Goal: Transaction & Acquisition: Purchase product/service

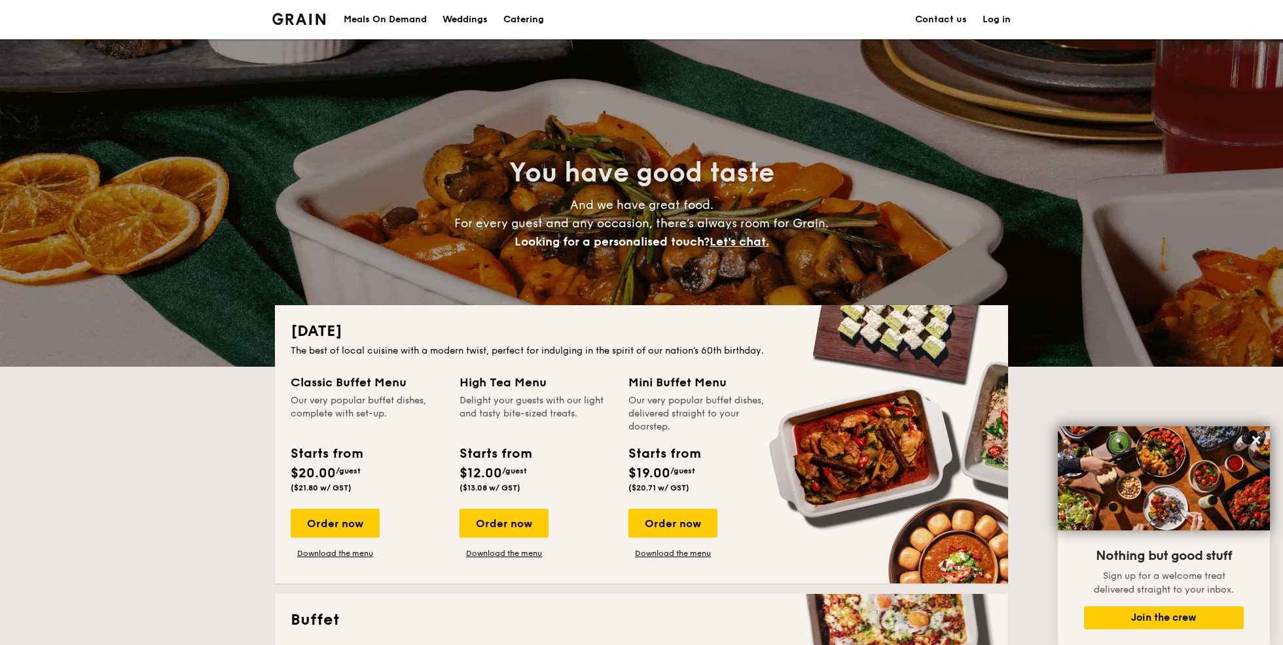
click at [385, 22] on div "Meals On Demand" at bounding box center [385, 19] width 83 height 39
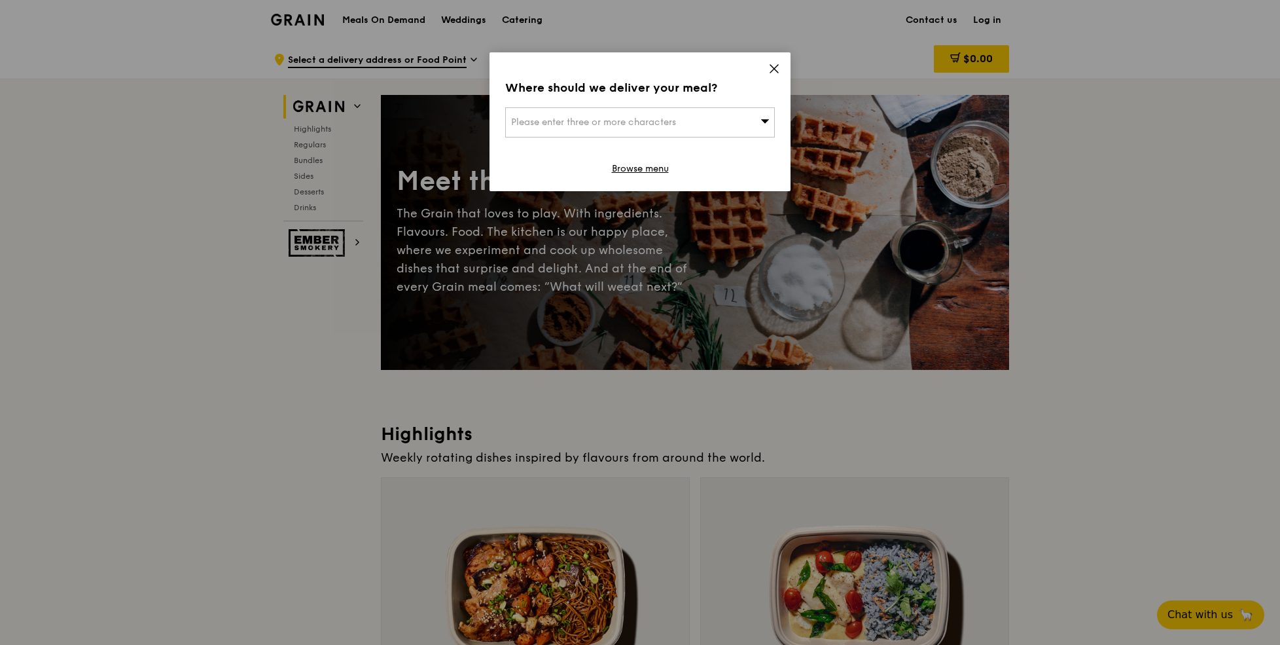
click at [776, 66] on icon at bounding box center [774, 69] width 12 height 12
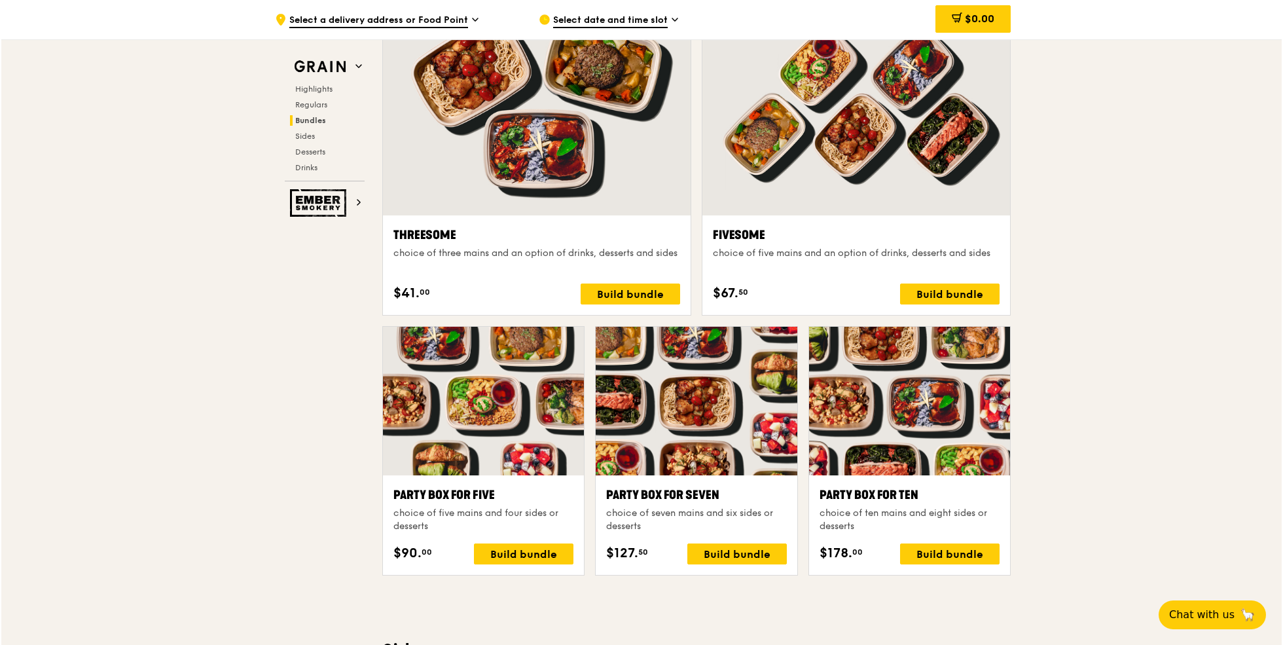
scroll to position [2326, 0]
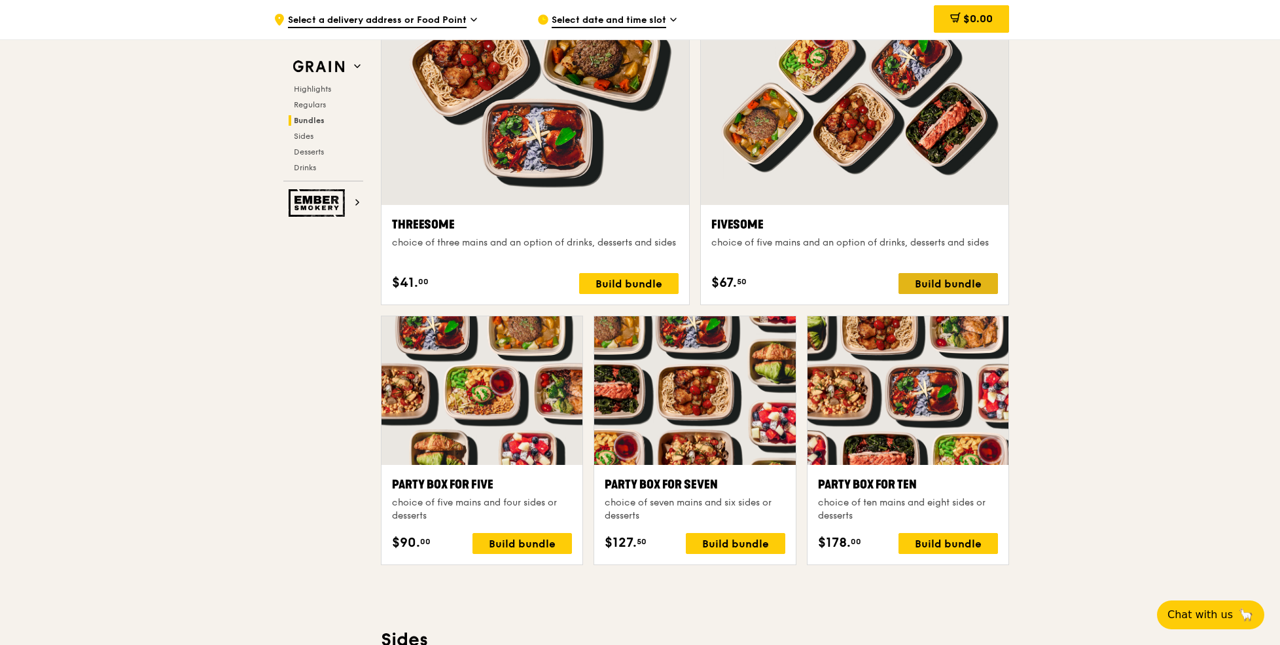
click at [950, 282] on div "Build bundle" at bounding box center [948, 283] width 99 height 21
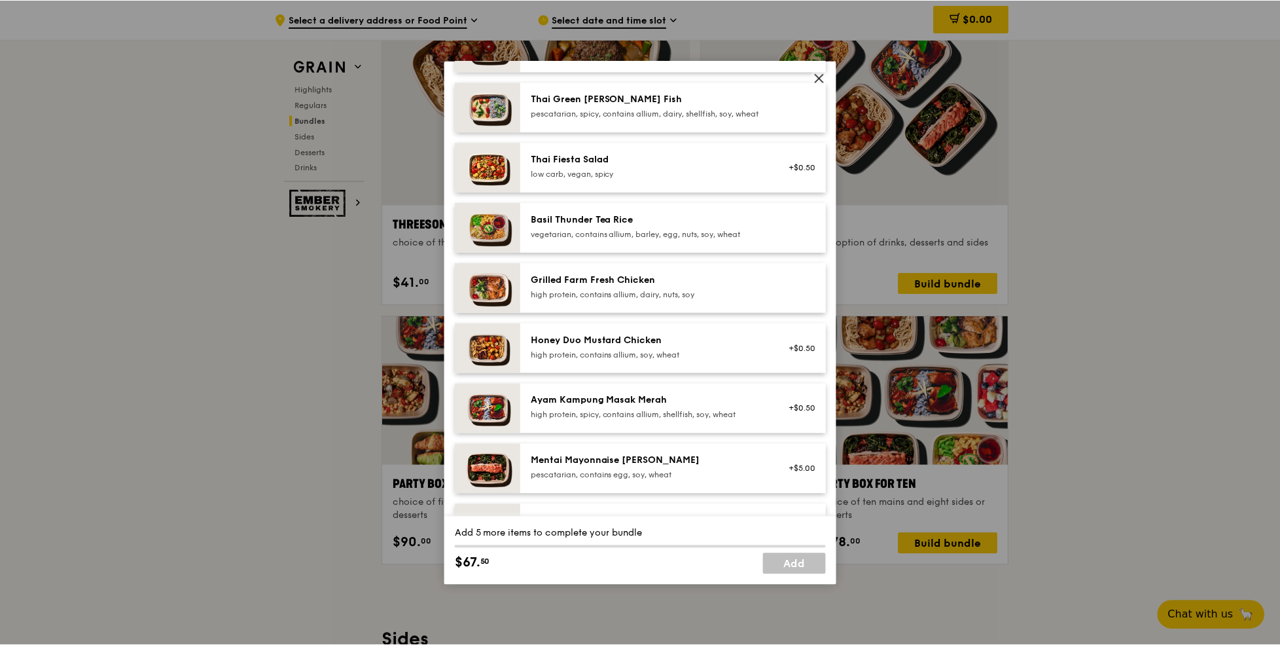
scroll to position [176, 0]
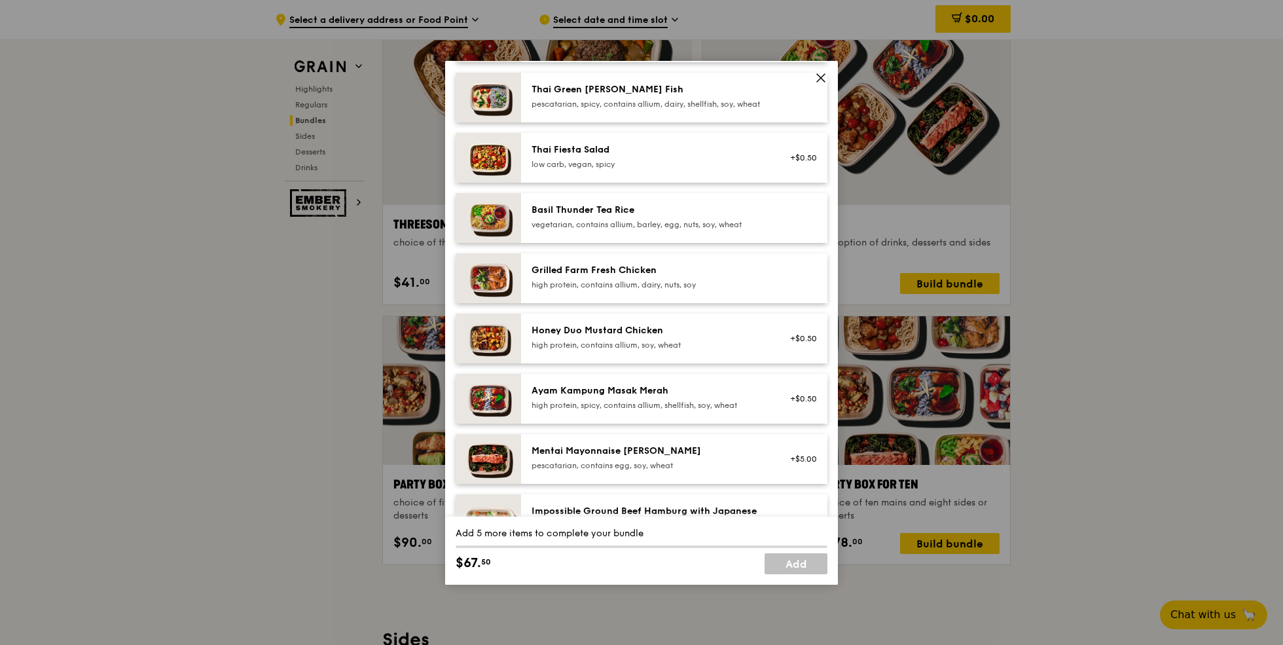
click at [660, 290] on div "high protein, contains allium, dairy, nuts, soy" at bounding box center [649, 285] width 235 height 10
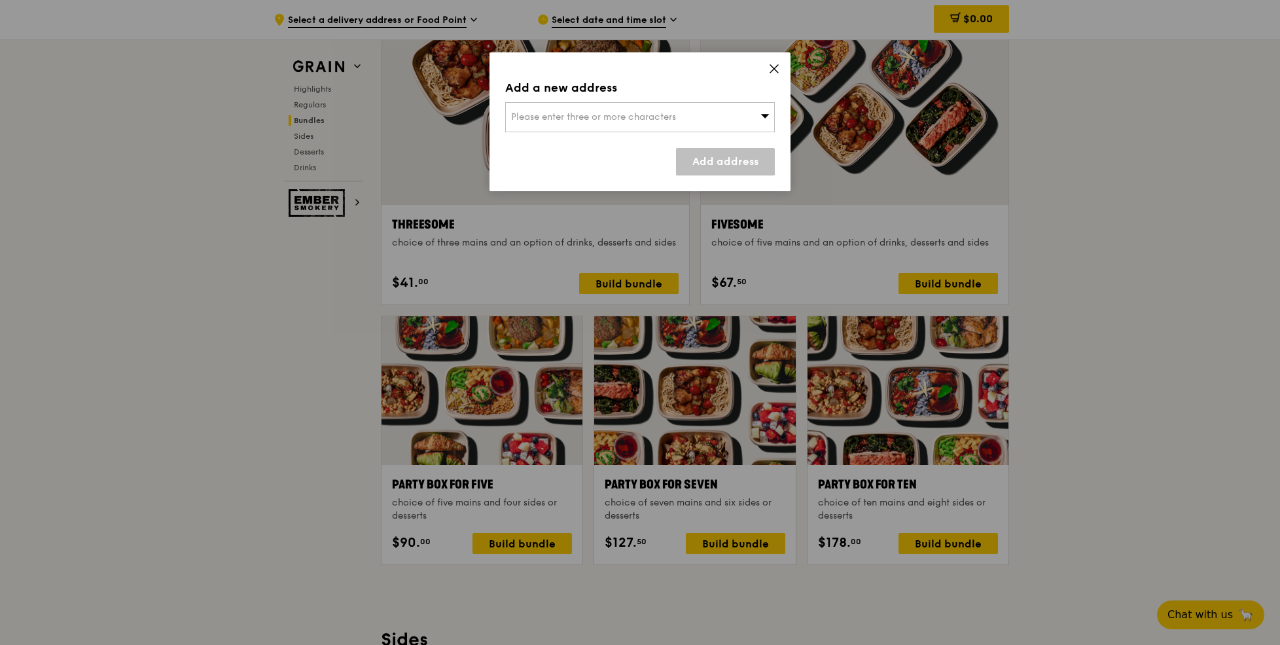
click at [744, 115] on div "Please enter three or more characters" at bounding box center [640, 117] width 270 height 30
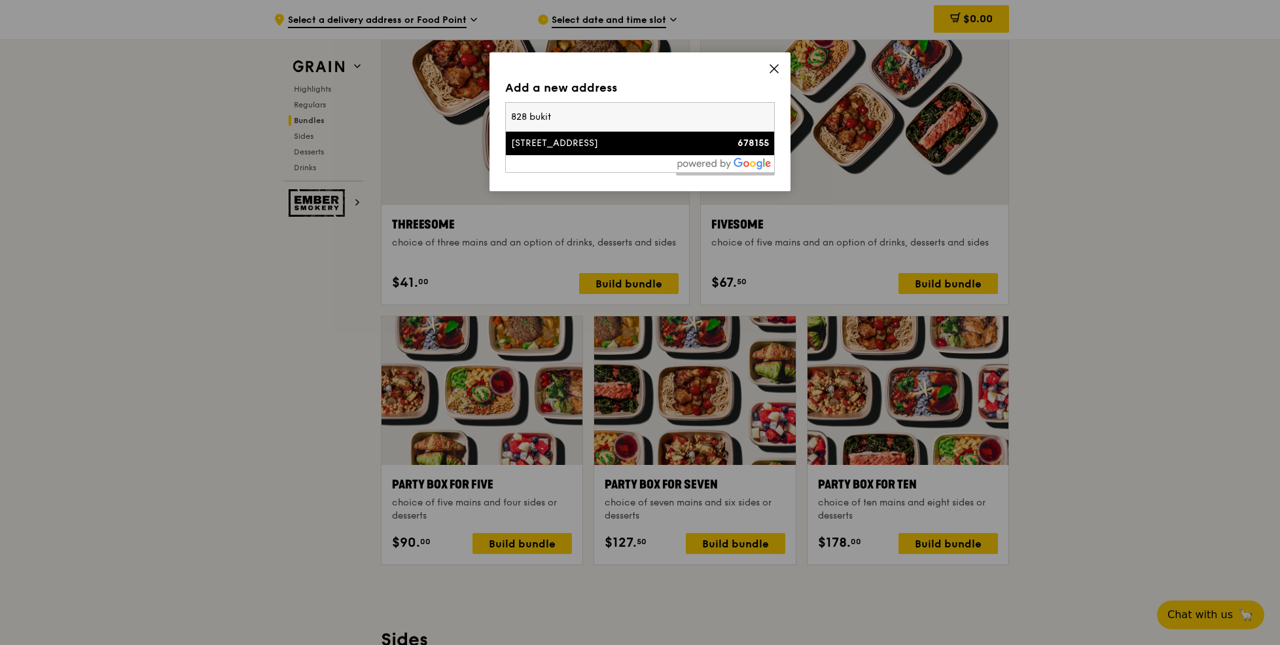
type input "828 bukit"
click at [658, 147] on div "[STREET_ADDRESS]" at bounding box center [608, 143] width 194 height 13
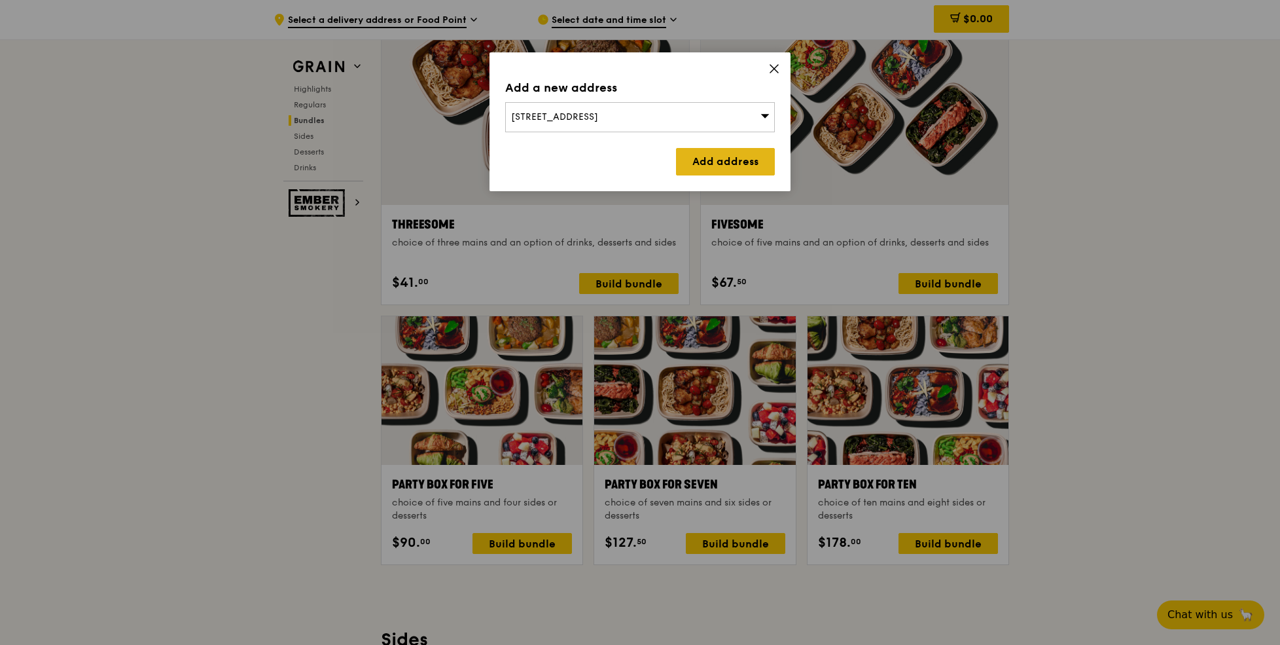
click at [713, 154] on link "Add address" at bounding box center [725, 161] width 99 height 27
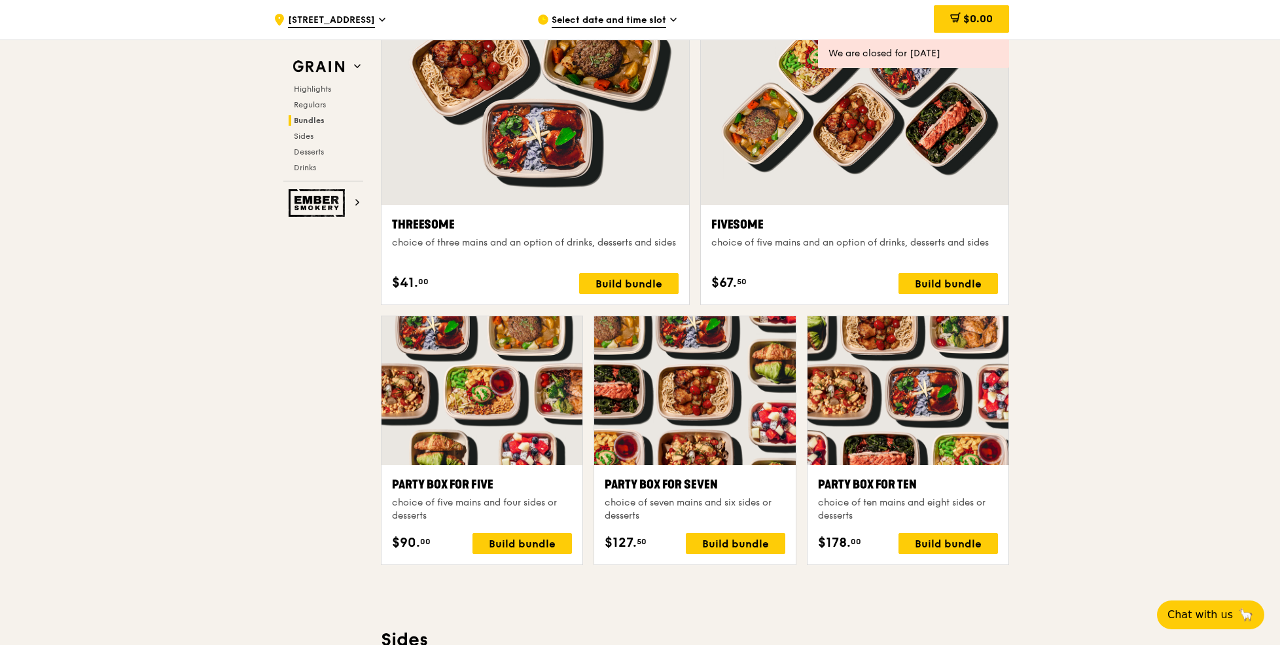
click at [585, 14] on span "Select date and time slot" at bounding box center [609, 21] width 115 height 14
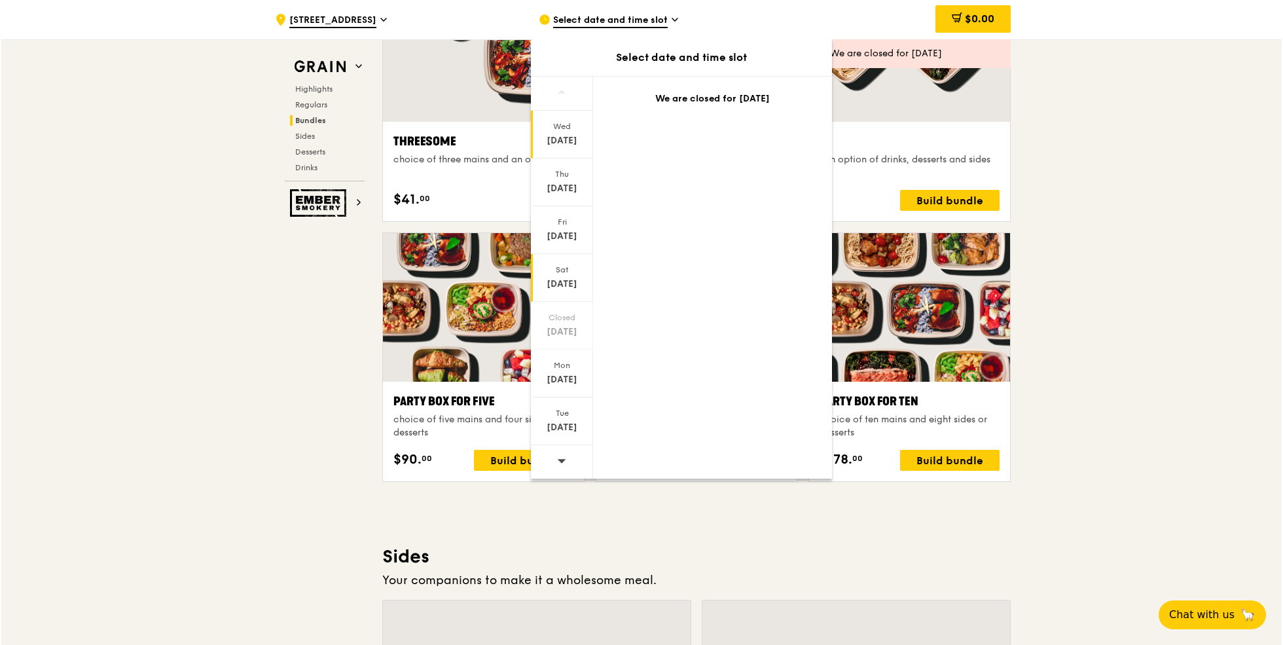
scroll to position [2410, 0]
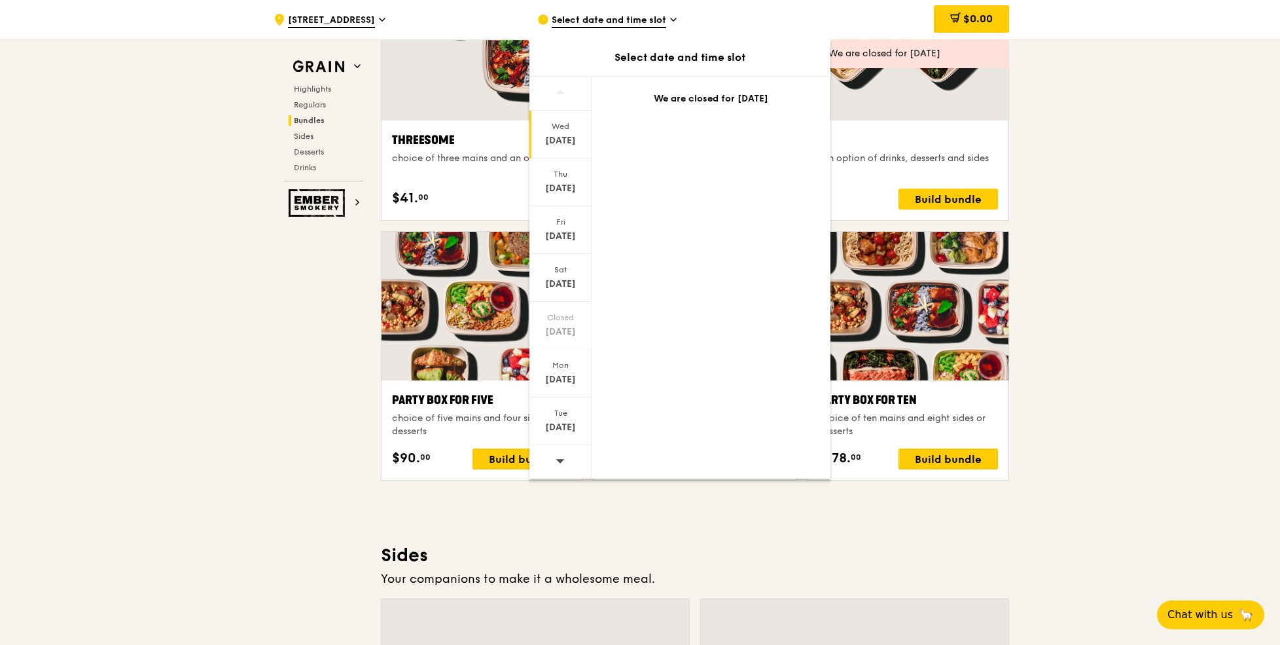
click at [564, 462] on icon at bounding box center [560, 461] width 9 height 10
click at [567, 235] on div "Aug 22" at bounding box center [561, 236] width 58 height 13
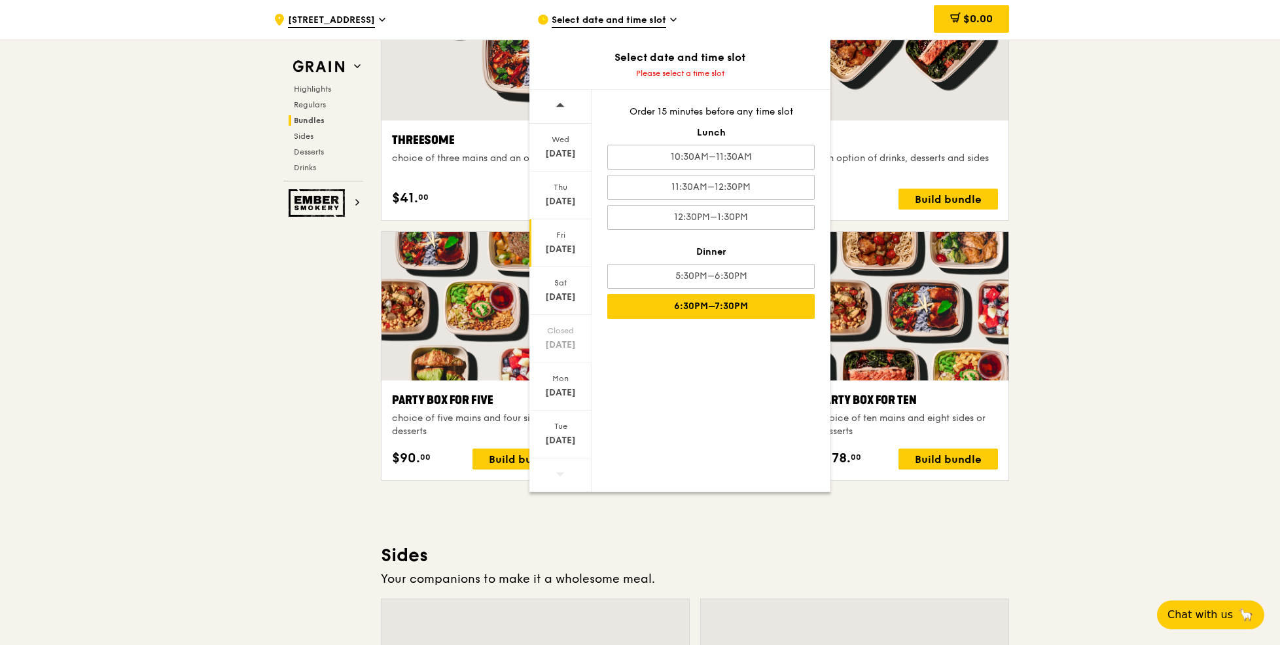
click at [701, 302] on div "6:30PM–7:30PM" at bounding box center [711, 306] width 208 height 25
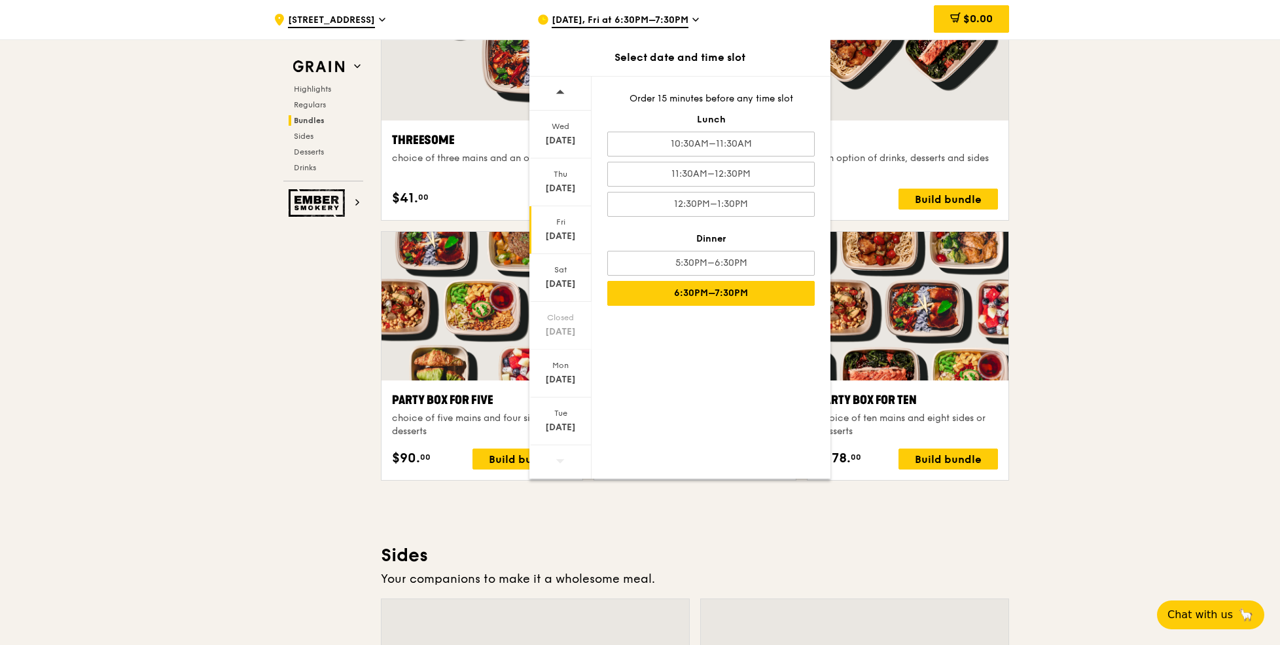
click at [1059, 151] on div ".cls-1 { fill: none; stroke: #fff; stroke-linecap: round; stroke-linejoin: roun…" at bounding box center [640, 383] width 1280 height 5508
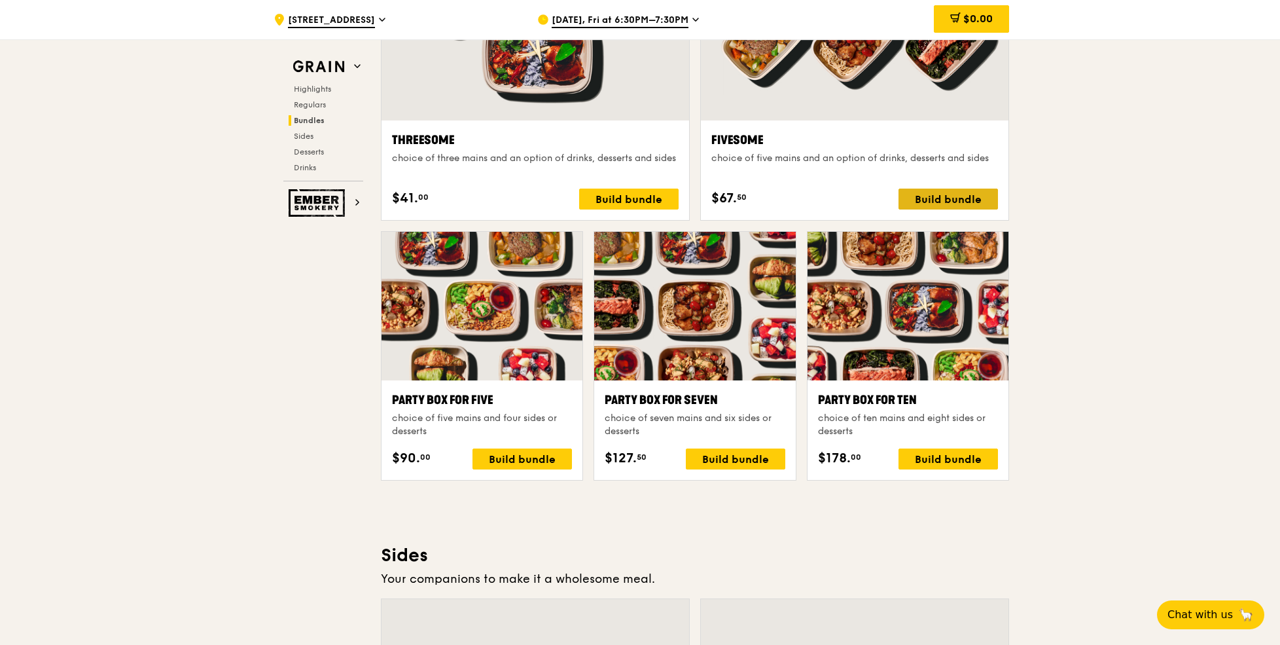
click at [943, 199] on div "Build bundle" at bounding box center [948, 199] width 99 height 21
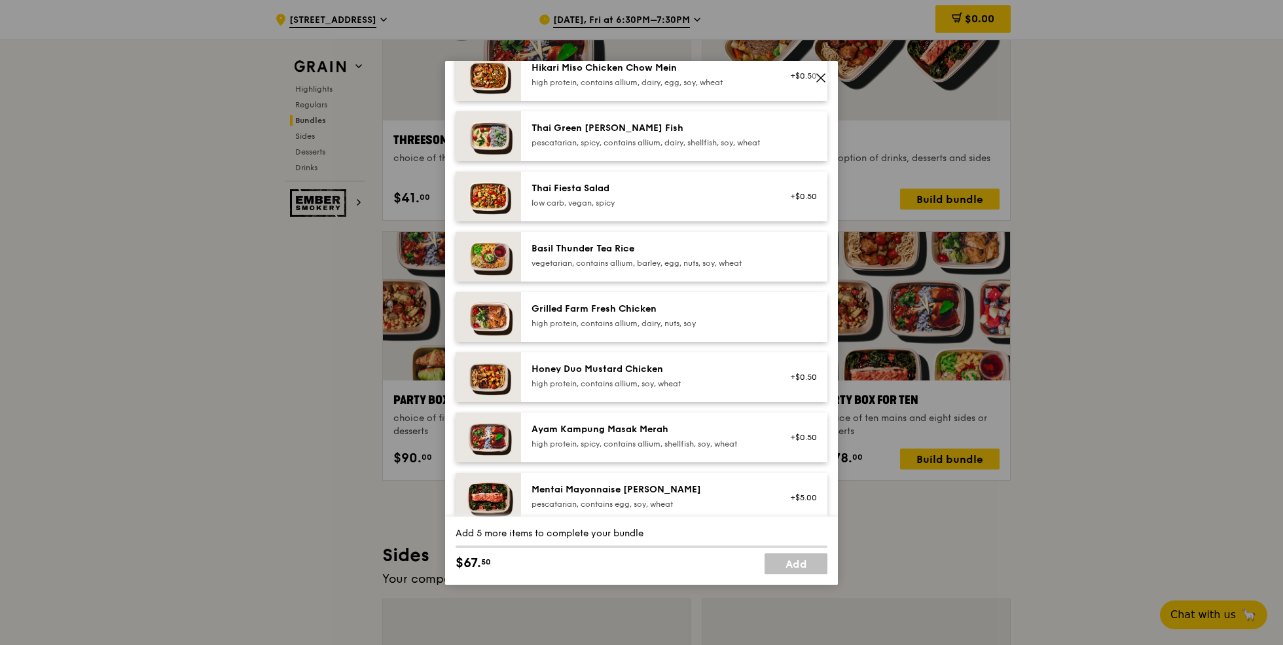
scroll to position [139, 0]
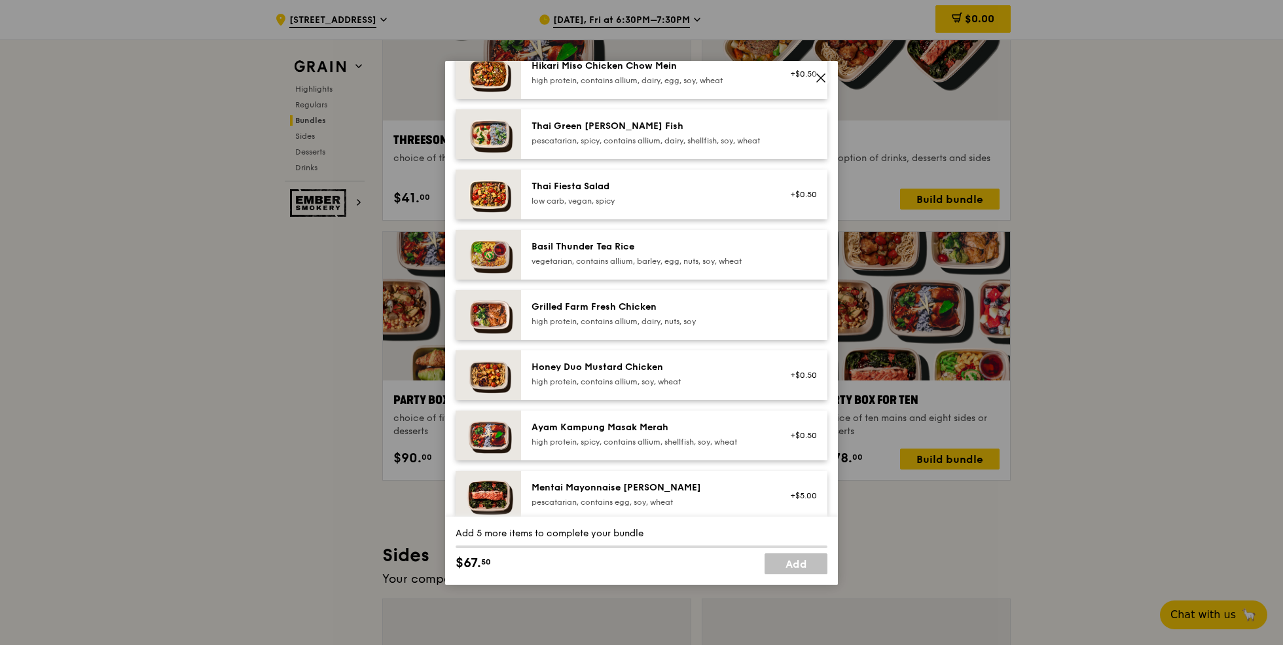
click at [684, 253] on div "Basil Thunder Tea Rice" at bounding box center [649, 246] width 235 height 13
click at [677, 327] on div "high protein, contains allium, dairy, nuts, soy" at bounding box center [649, 321] width 235 height 10
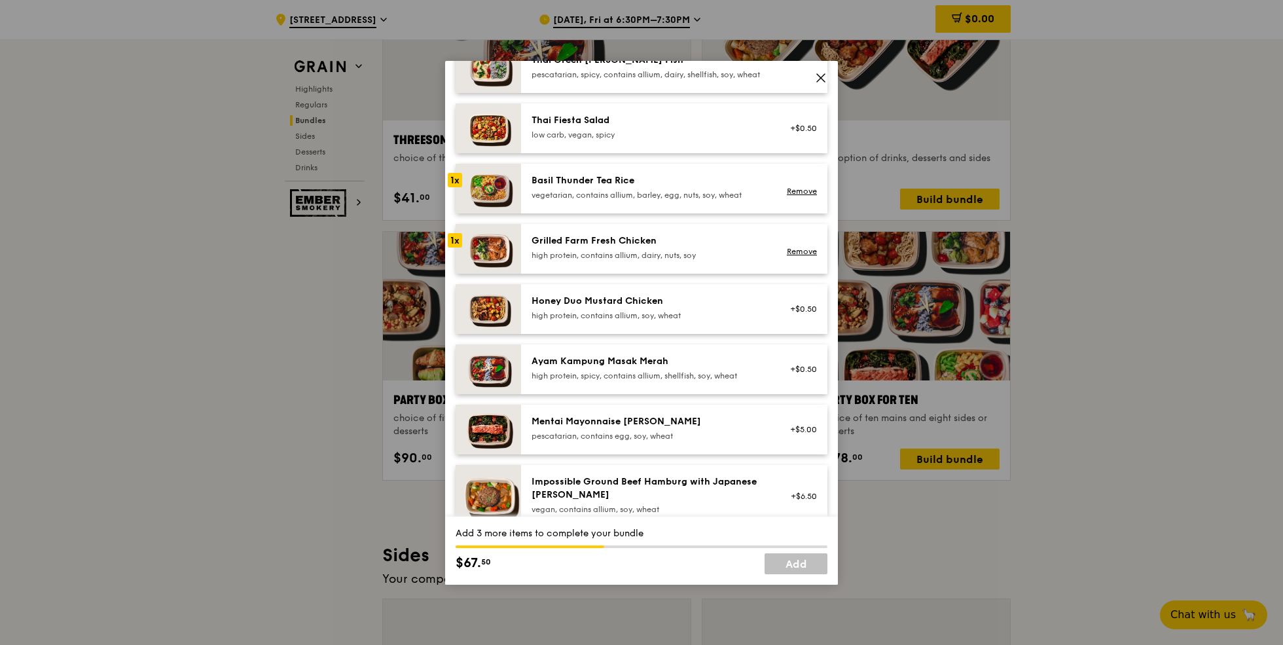
click at [677, 321] on div "high protein, contains allium, soy, wheat" at bounding box center [649, 315] width 235 height 10
click at [673, 441] on div "pescatarian, contains egg, soy, wheat" at bounding box center [649, 436] width 235 height 10
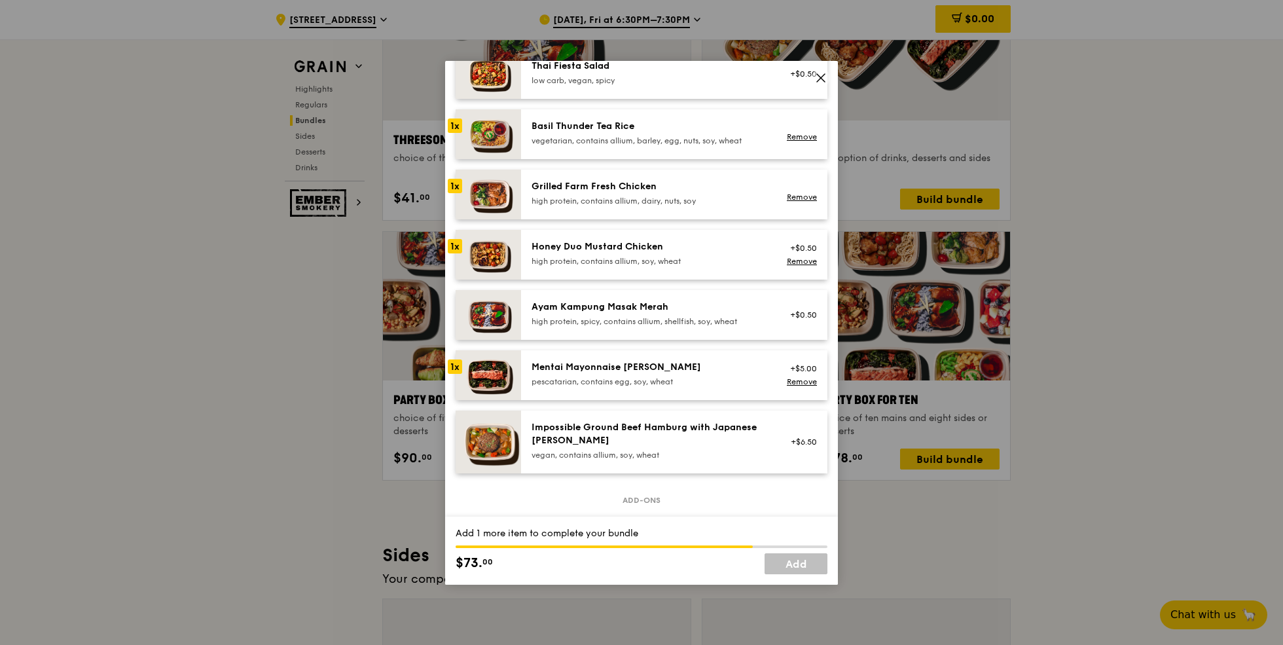
scroll to position [257, 0]
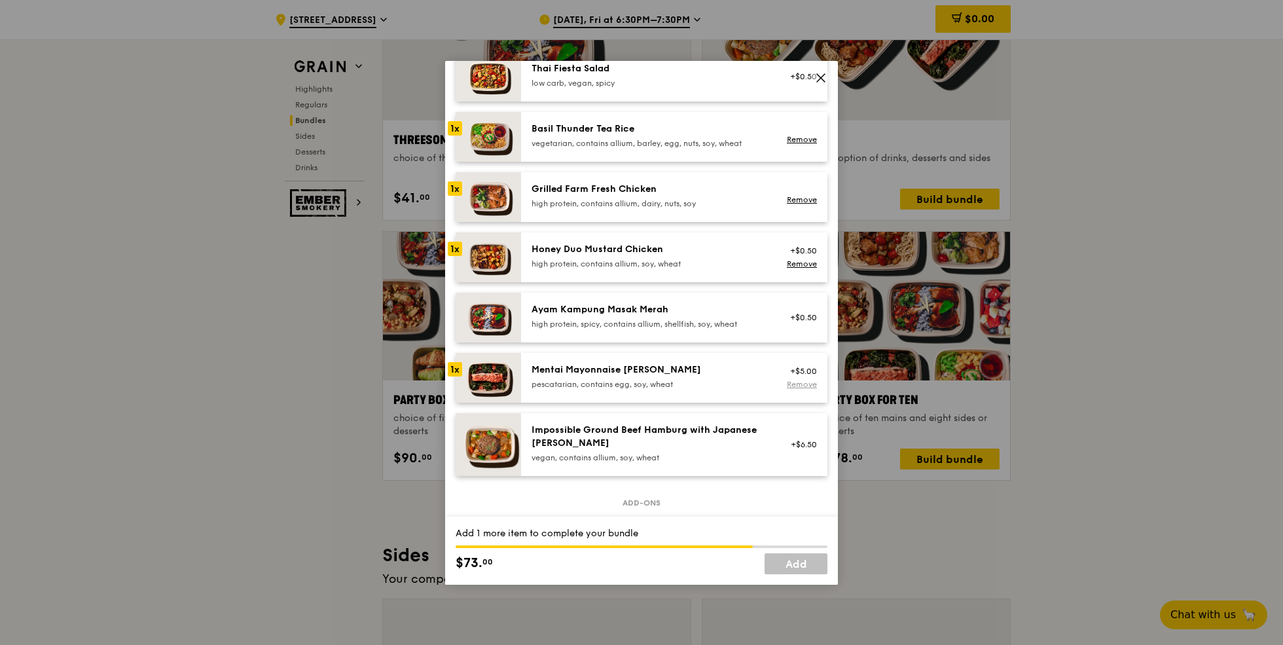
click at [792, 389] on link "Remove" at bounding box center [802, 384] width 30 height 9
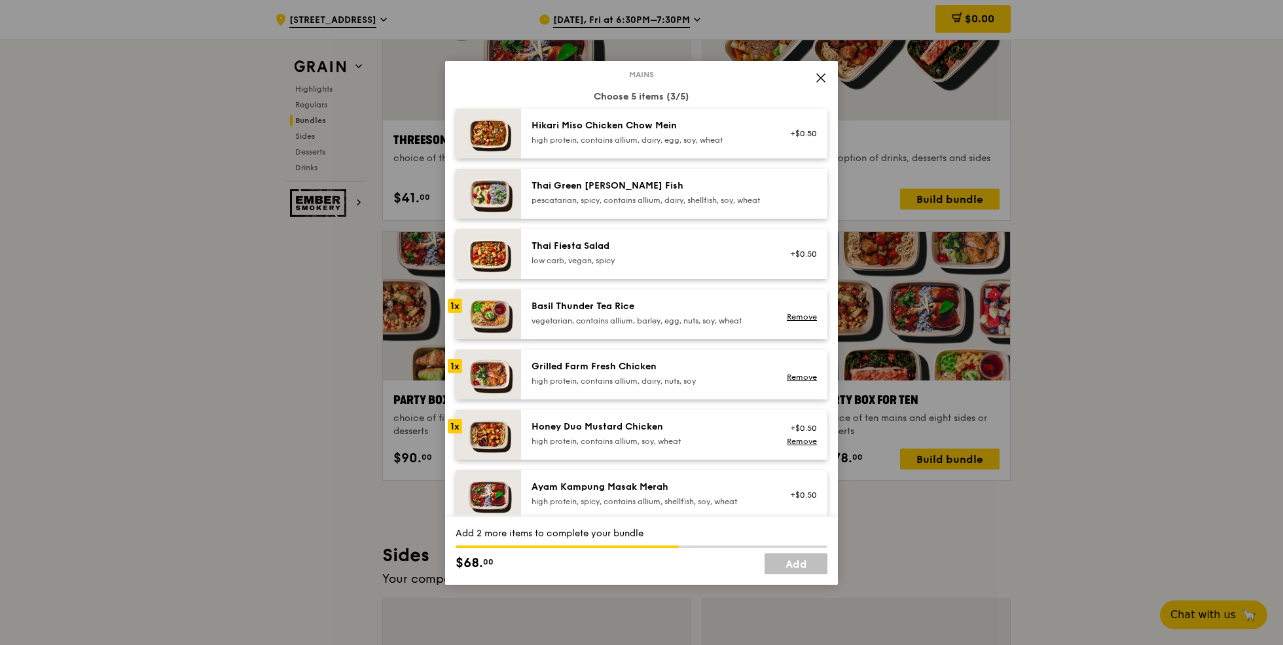
scroll to position [51, 0]
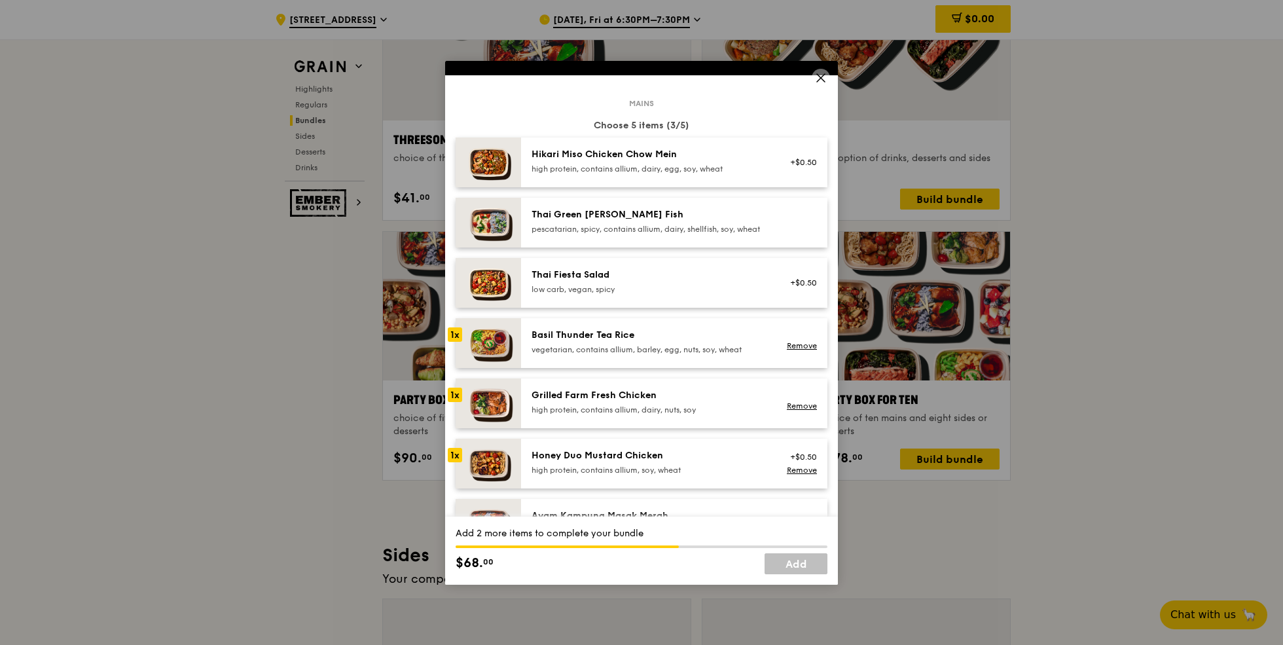
click at [715, 234] on div "pescatarian, spicy, contains allium, dairy, shellfish, soy, wheat" at bounding box center [649, 229] width 235 height 10
click at [727, 158] on div "Hikari Miso Chicken Chow Mein" at bounding box center [649, 154] width 235 height 13
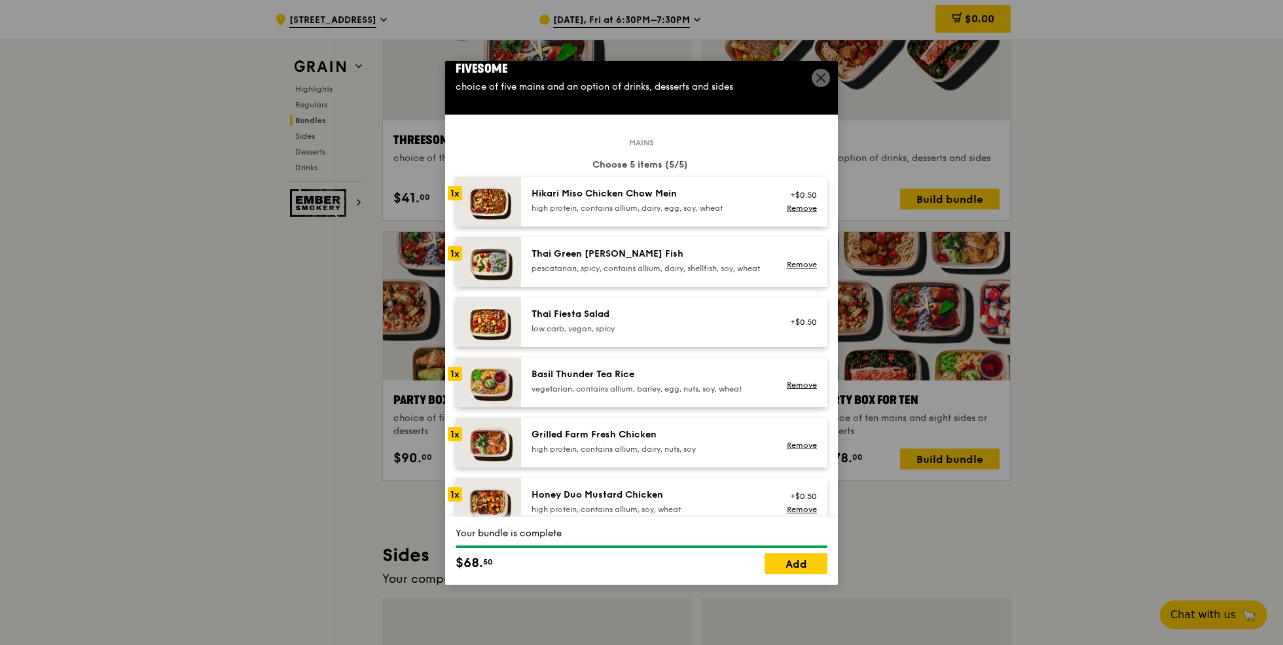
scroll to position [14, 0]
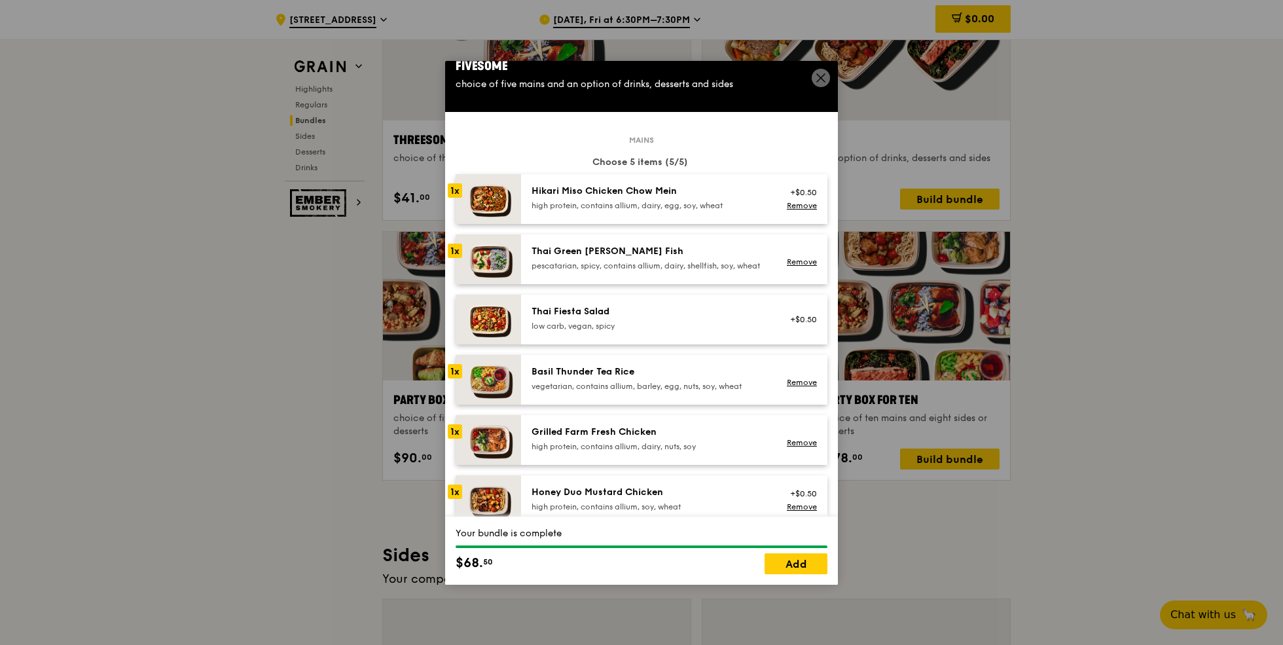
click at [681, 245] on div "Thai Green [PERSON_NAME] Fish" at bounding box center [649, 251] width 235 height 13
click at [799, 264] on link "Remove" at bounding box center [802, 261] width 30 height 9
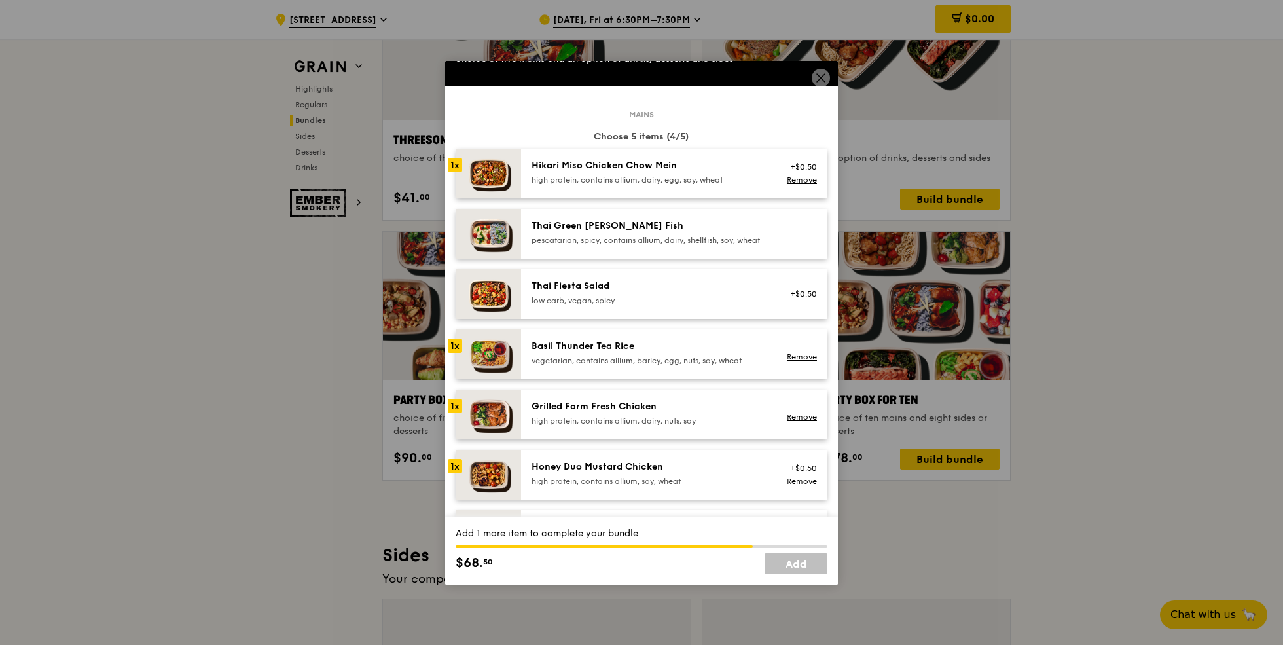
scroll to position [45, 0]
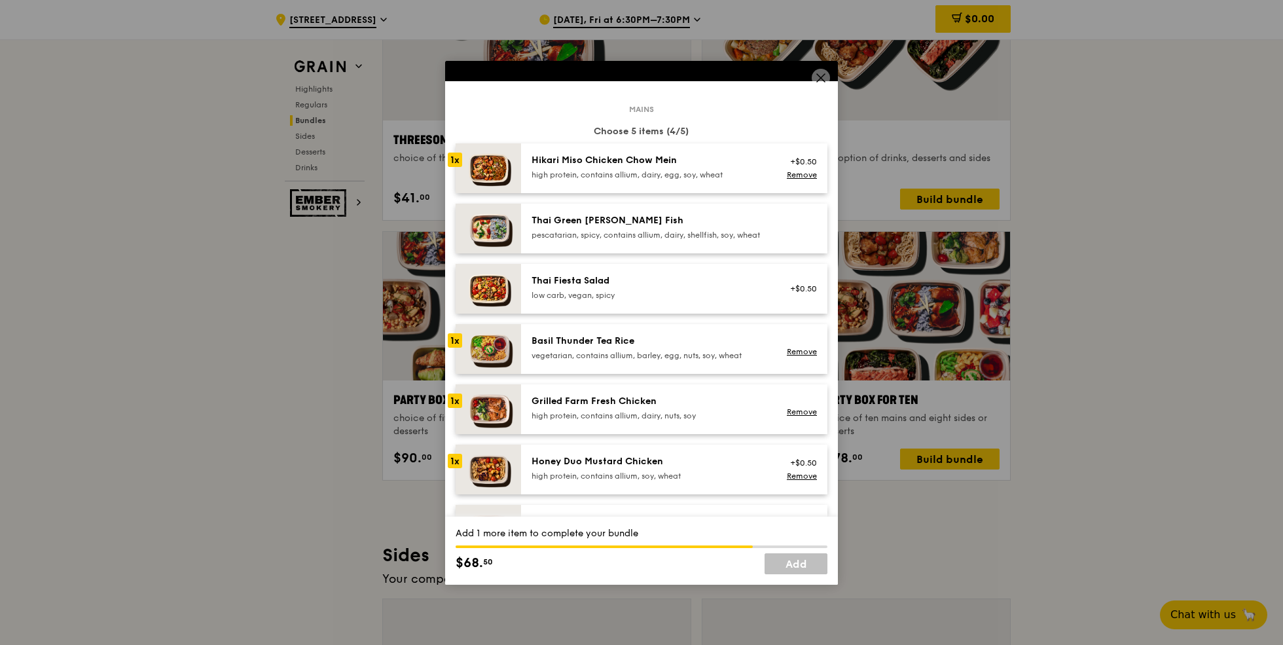
click at [467, 364] on img at bounding box center [488, 349] width 65 height 50
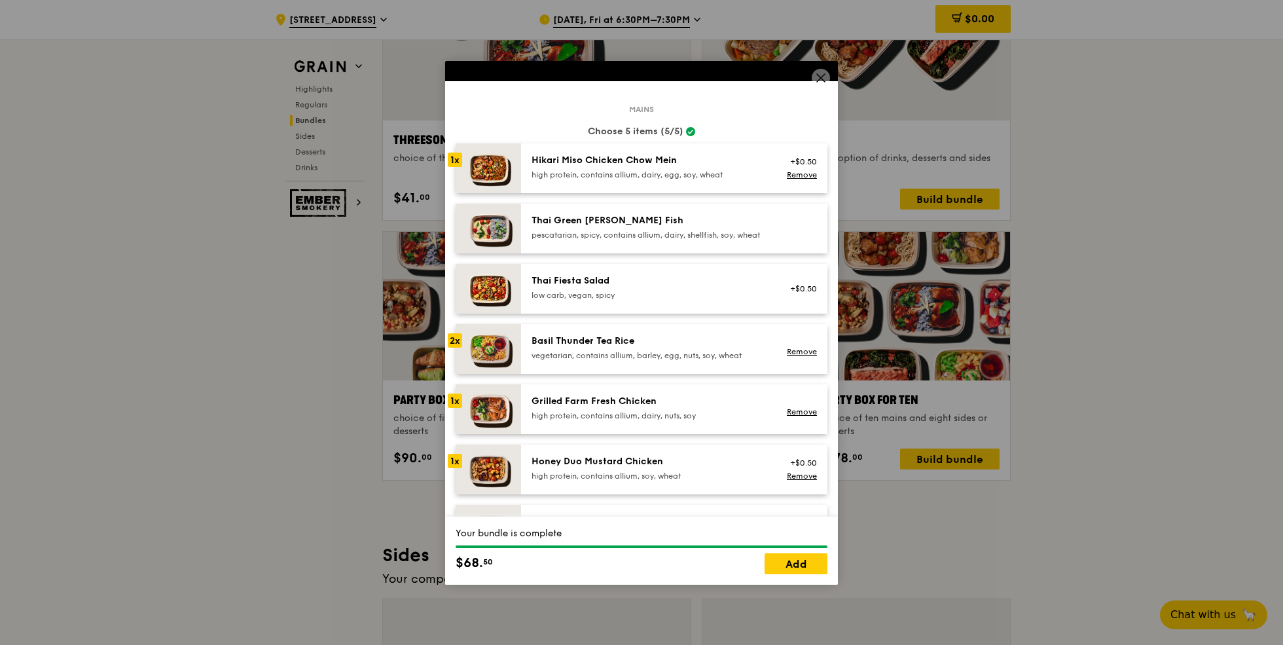
click at [635, 361] on div "vegetarian, contains allium, barley, egg, nuts, soy, wheat" at bounding box center [649, 355] width 235 height 10
click at [808, 356] on link "Remove" at bounding box center [802, 351] width 30 height 9
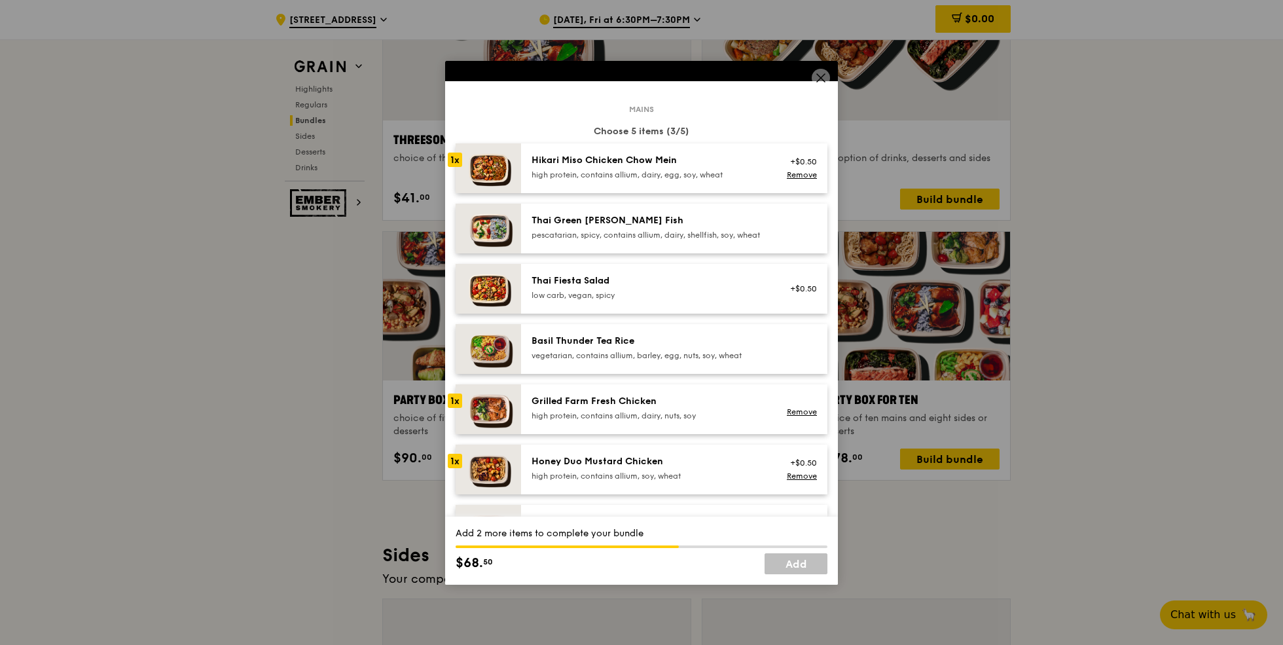
click at [725, 361] on div "vegetarian, contains allium, barley, egg, nuts, soy, wheat" at bounding box center [649, 355] width 235 height 10
click at [706, 468] on div "Honey Duo Mustard Chicken" at bounding box center [649, 461] width 235 height 13
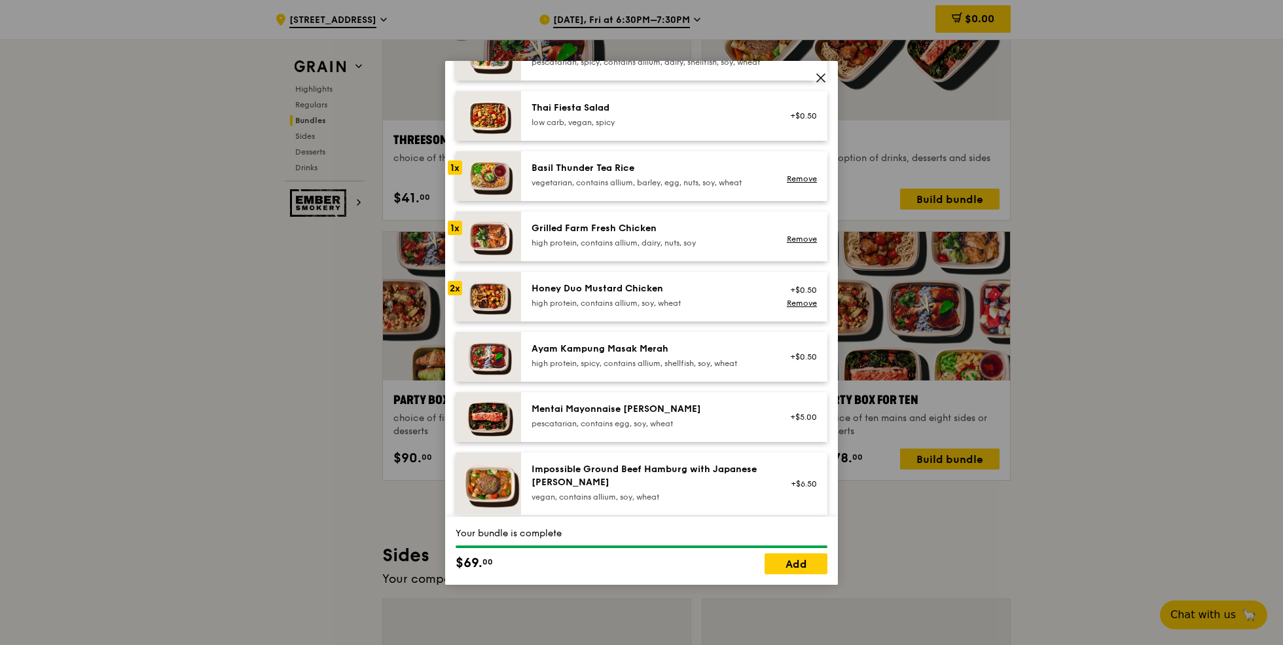
scroll to position [571, 0]
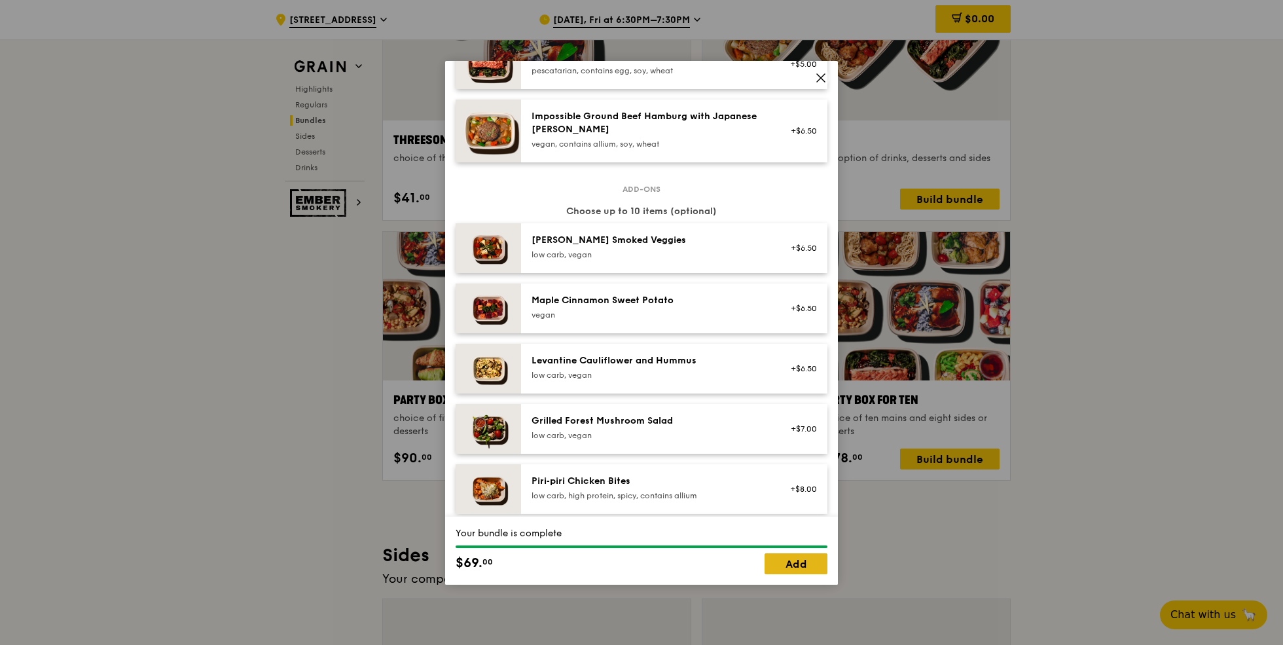
click at [801, 562] on link "Add" at bounding box center [796, 563] width 63 height 21
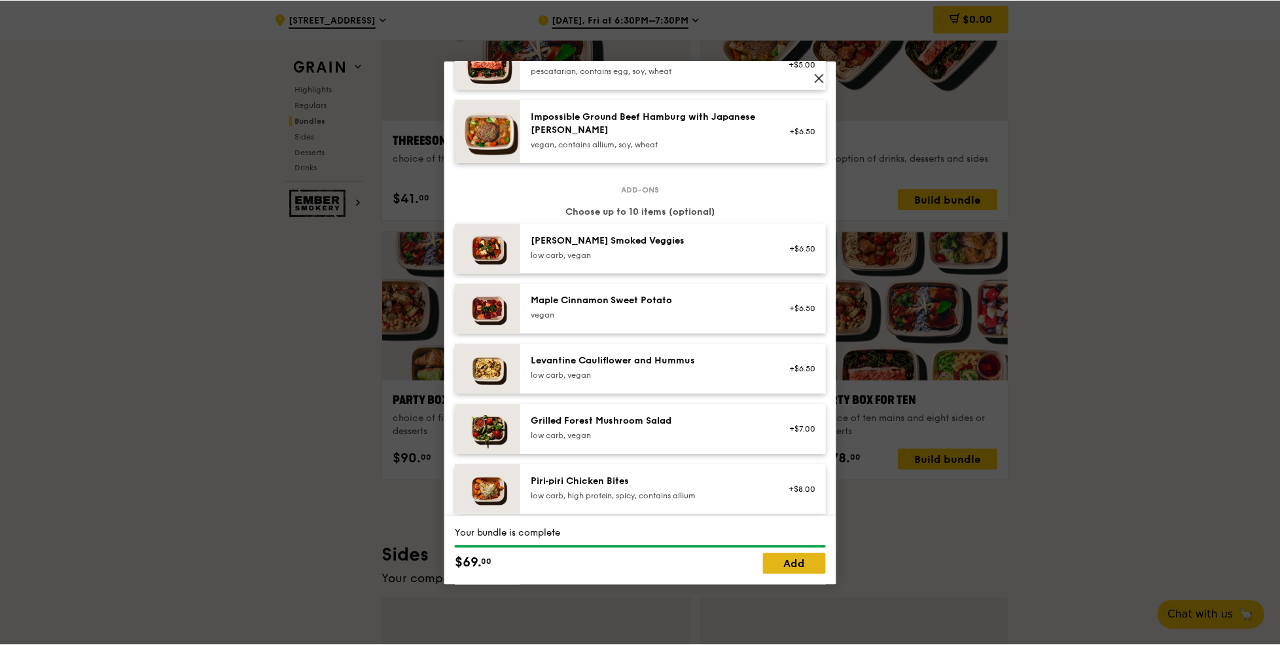
scroll to position [2410, 0]
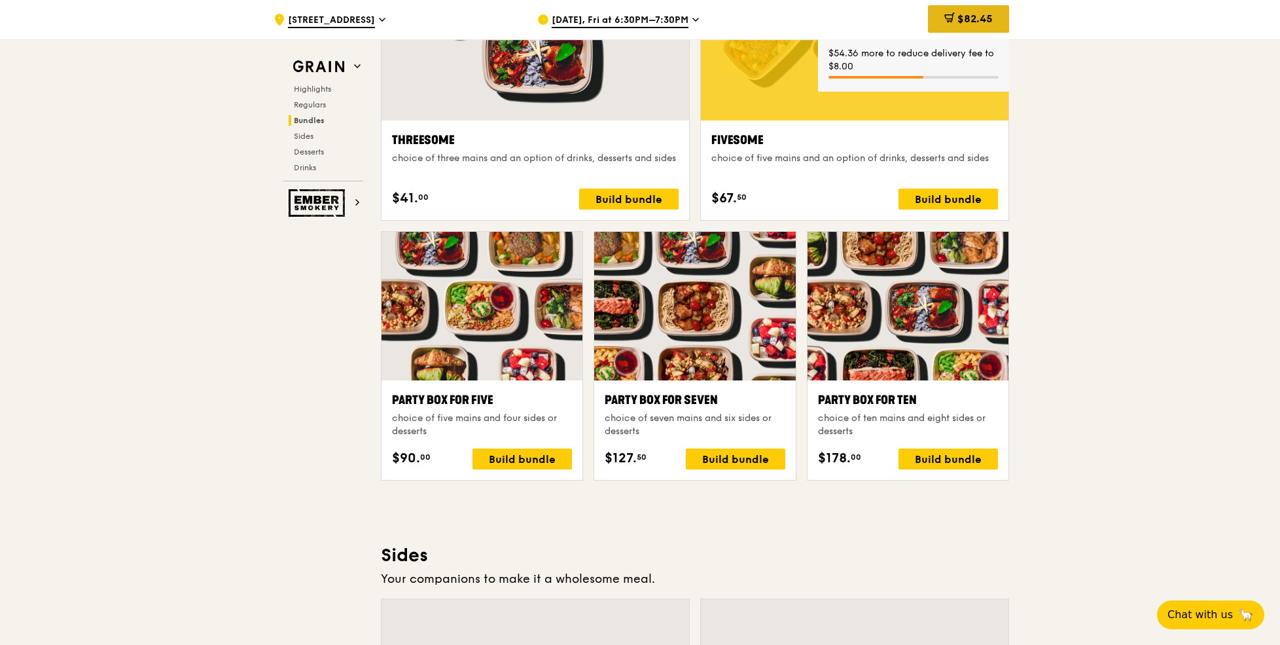
click at [948, 24] on span at bounding box center [950, 19] width 10 height 14
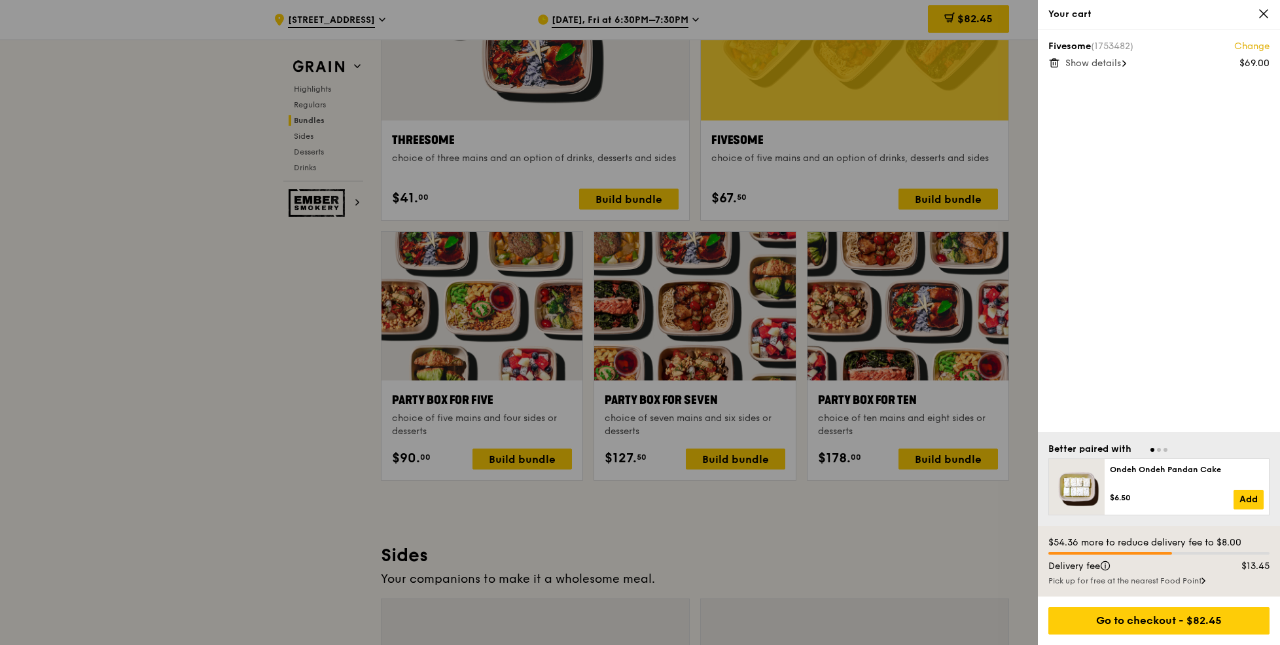
click at [1096, 62] on span "Show details" at bounding box center [1094, 63] width 56 height 11
click at [1263, 14] on icon at bounding box center [1264, 14] width 12 height 12
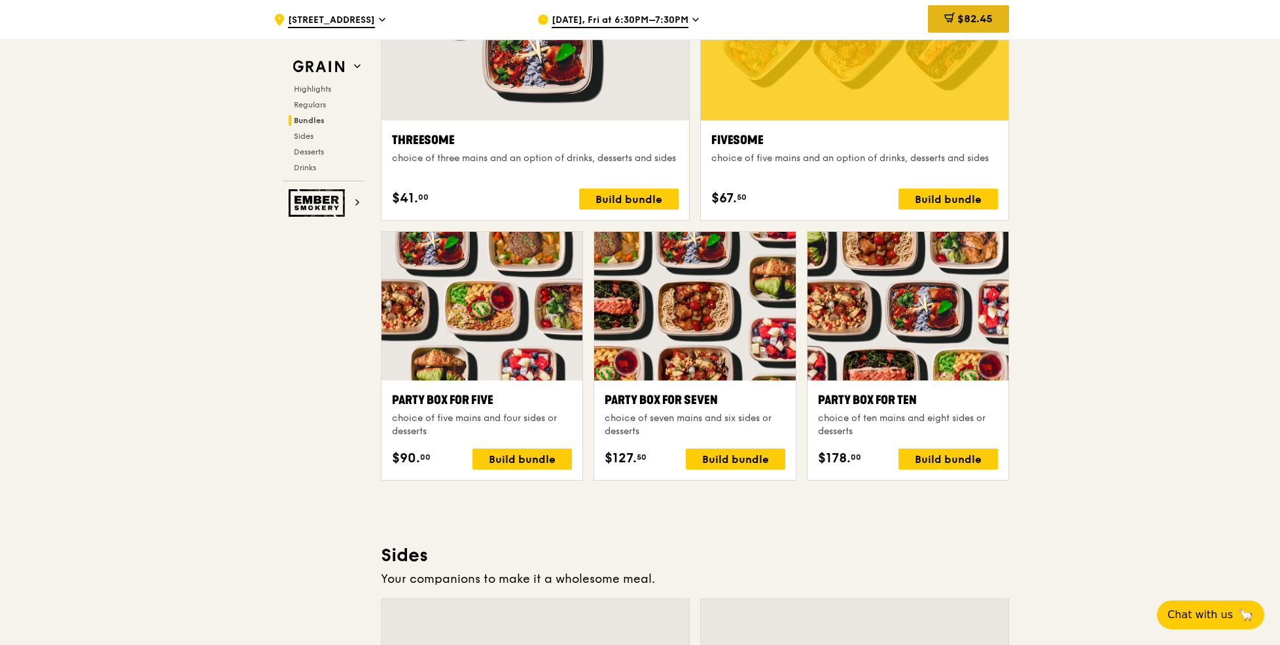
click at [969, 22] on span "$82.45" at bounding box center [975, 18] width 35 height 12
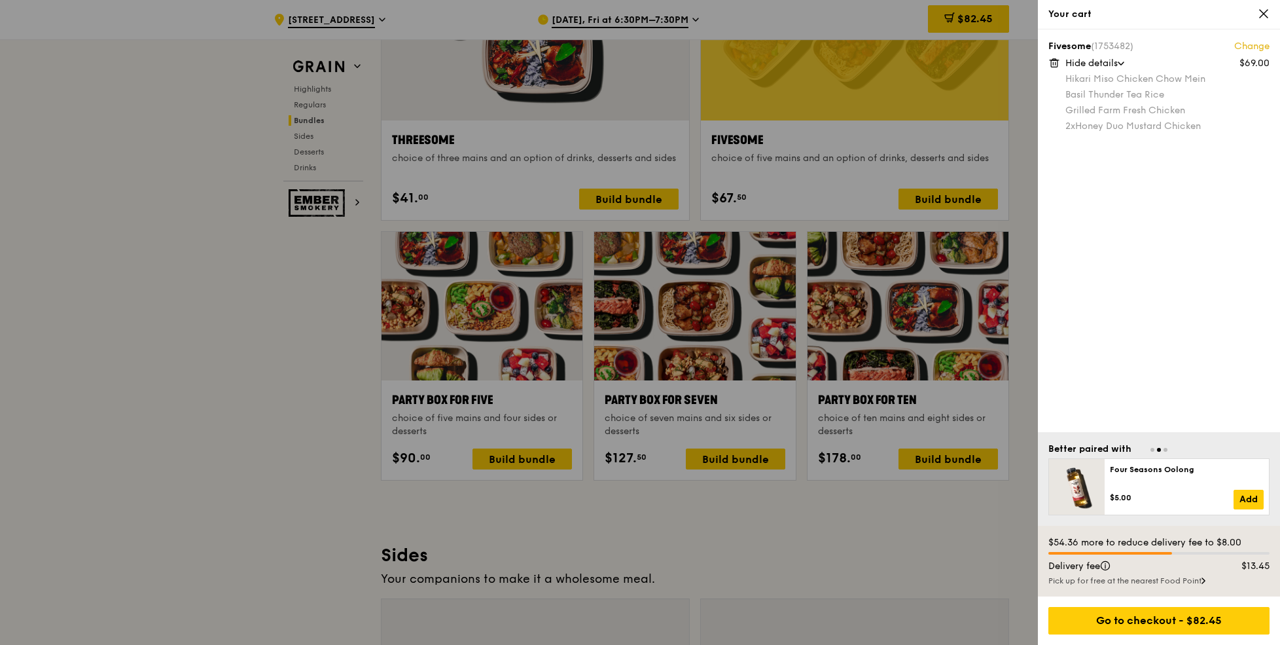
drag, startPoint x: 1058, startPoint y: 543, endPoint x: 1223, endPoint y: 548, distance: 164.4
click at [1223, 548] on div "$54.36 more to reduce delivery fee to $8.00" at bounding box center [1159, 542] width 221 height 13
click at [1263, 542] on div "$54.36 more to reduce delivery fee to $8.00" at bounding box center [1159, 542] width 221 height 13
drag, startPoint x: 1241, startPoint y: 567, endPoint x: 1278, endPoint y: 567, distance: 37.3
click at [1278, 567] on div "$54.36 more to reduce delivery fee to $8.00 Delivery fee $13.45 Pick up for fre…" at bounding box center [1159, 561] width 242 height 71
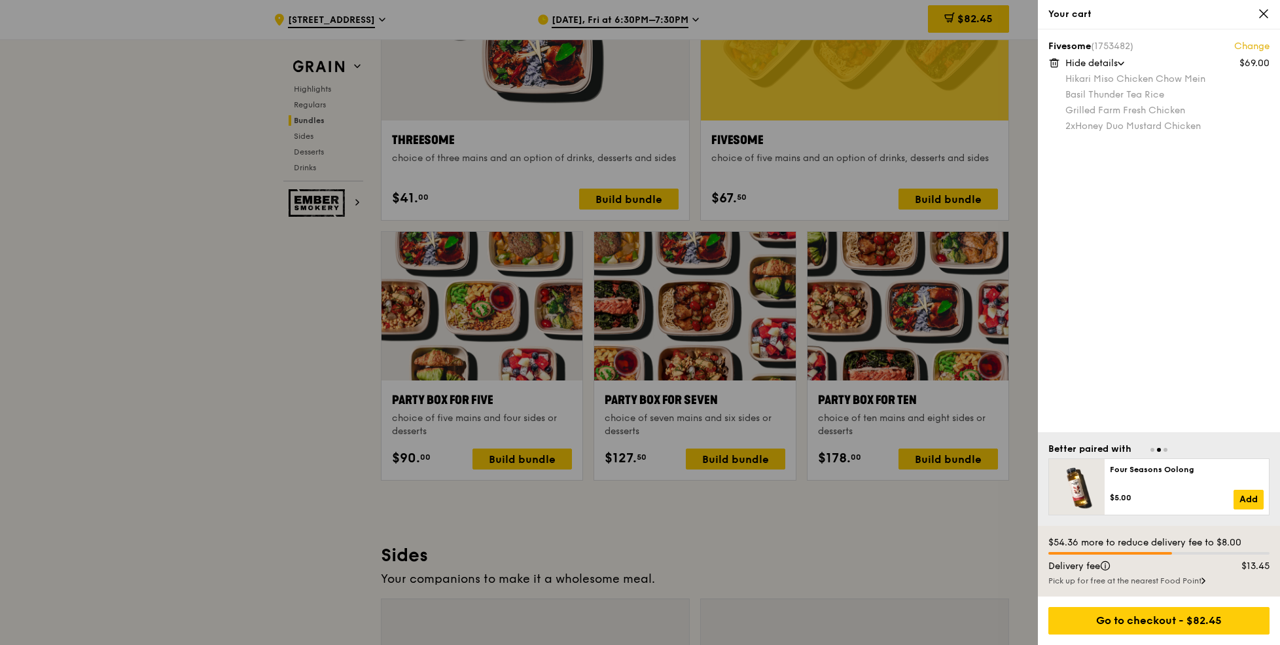
click at [1176, 583] on div "Pick up for free at the nearest Food Point" at bounding box center [1159, 580] width 221 height 10
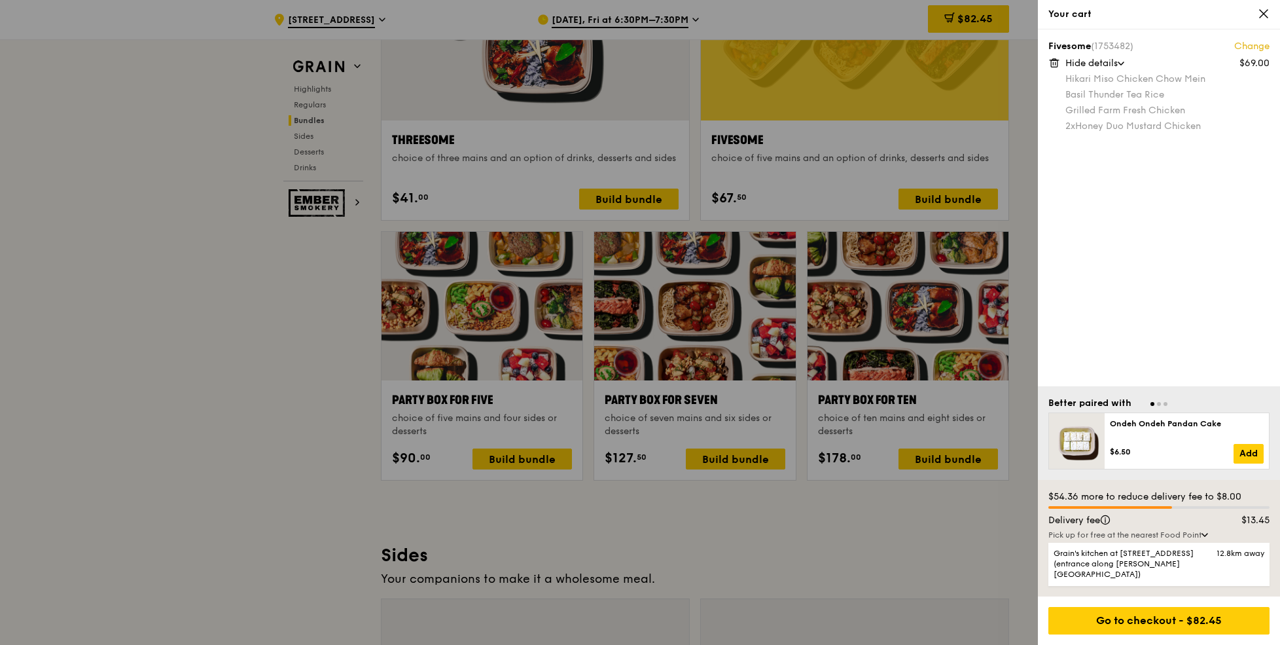
click at [808, 561] on div at bounding box center [640, 322] width 1280 height 645
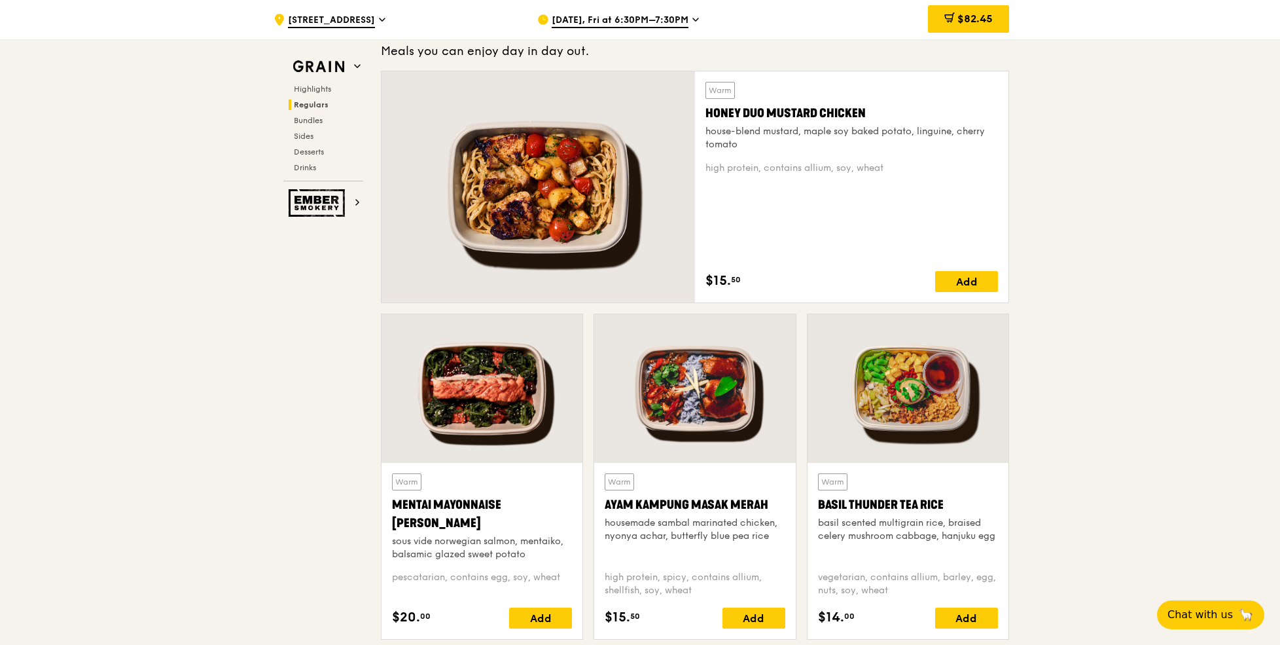
scroll to position [403, 0]
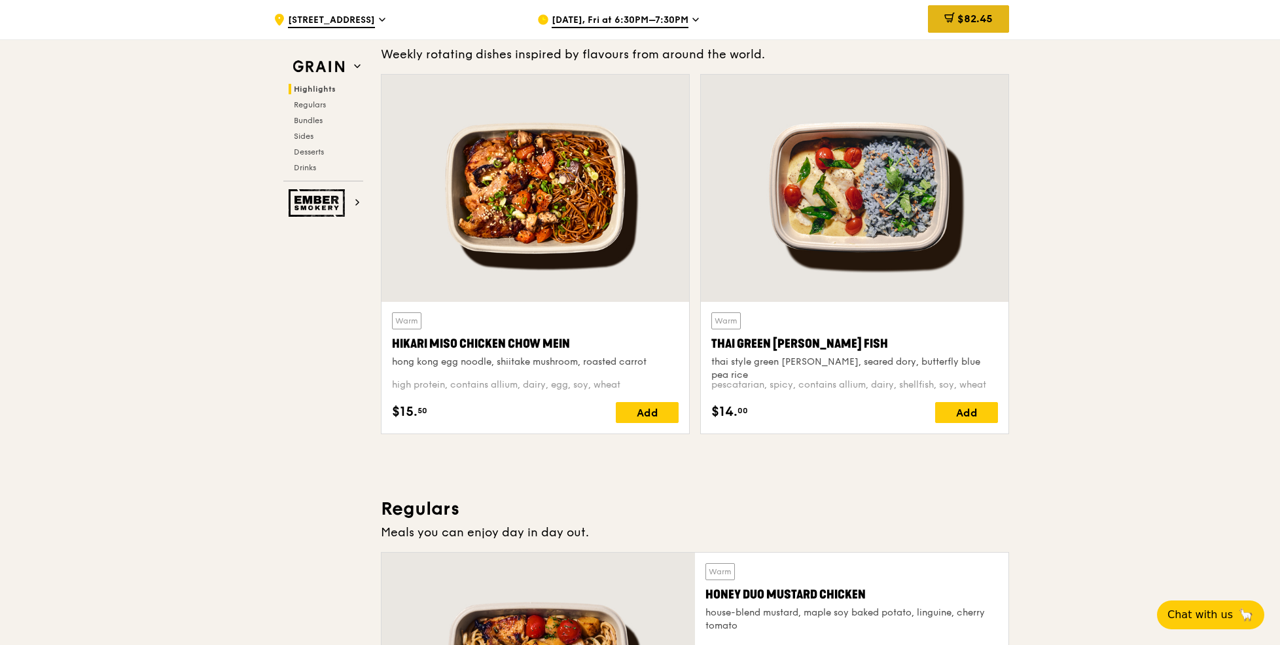
click at [967, 13] on span "$82.45" at bounding box center [975, 18] width 35 height 12
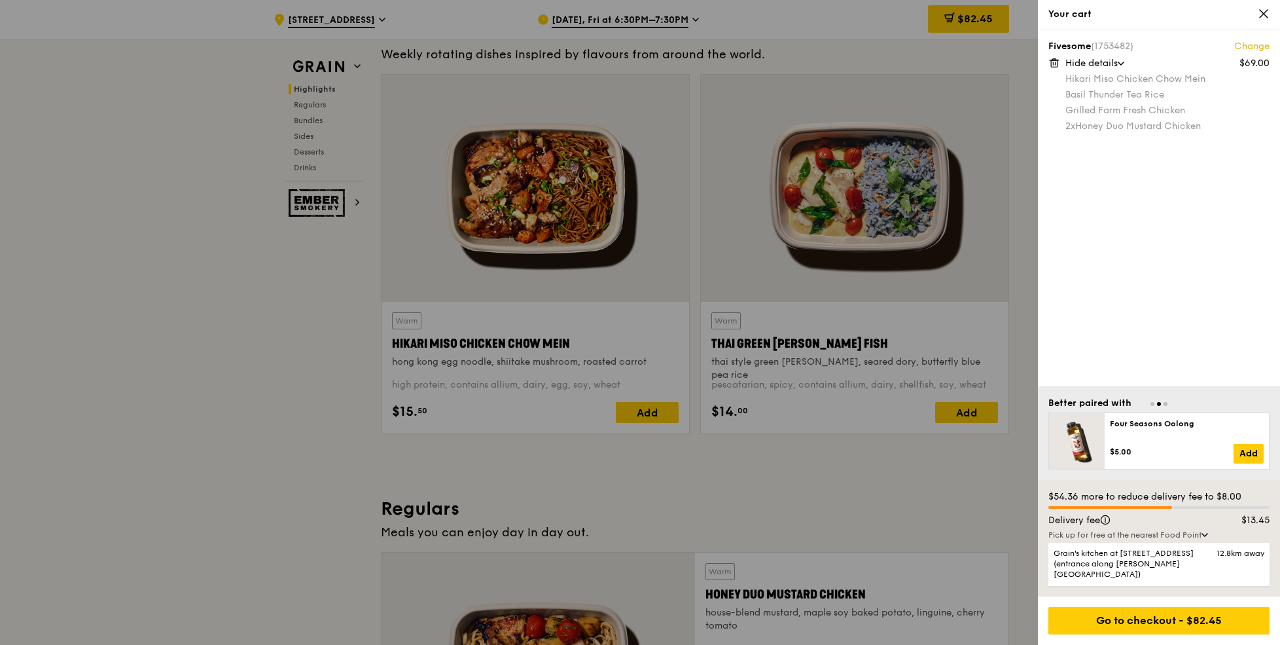
scroll to position [433, 0]
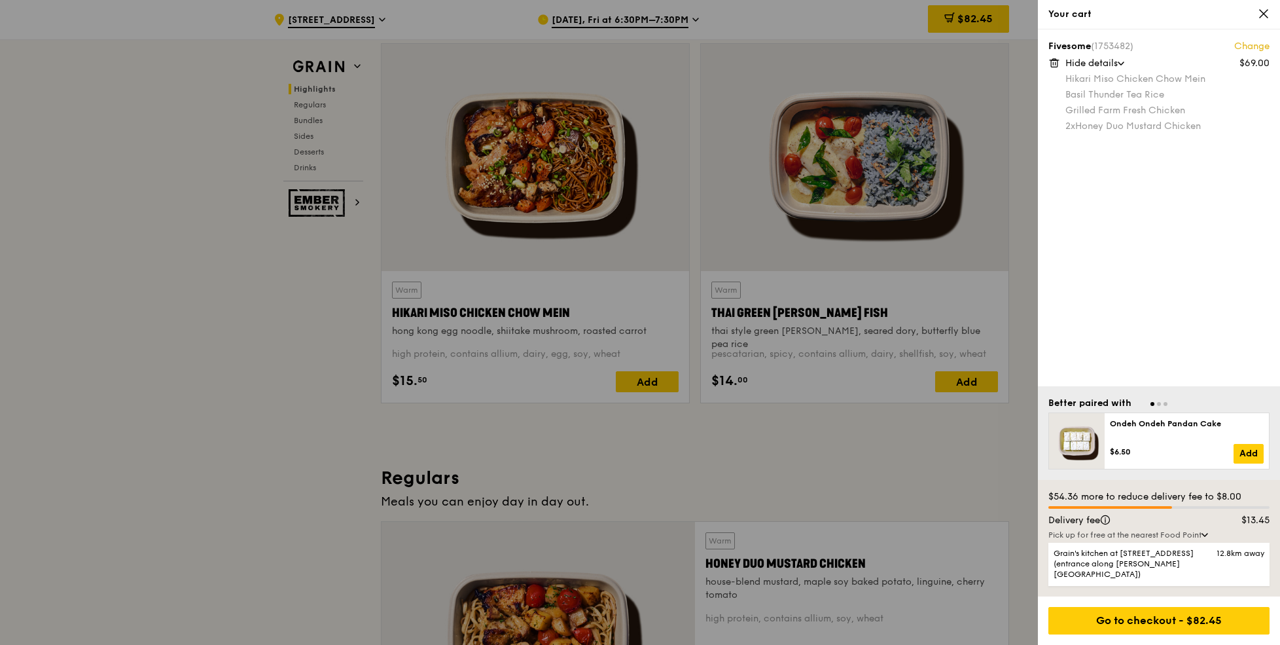
click at [1005, 158] on div at bounding box center [640, 322] width 1280 height 645
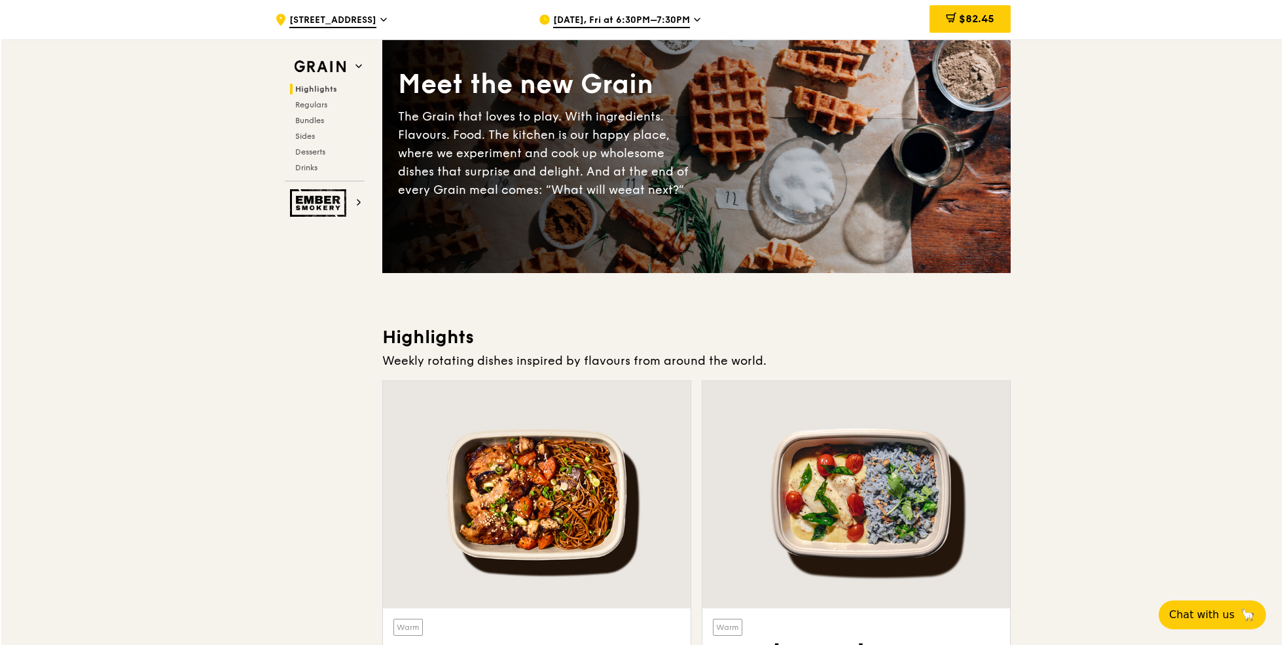
scroll to position [117, 0]
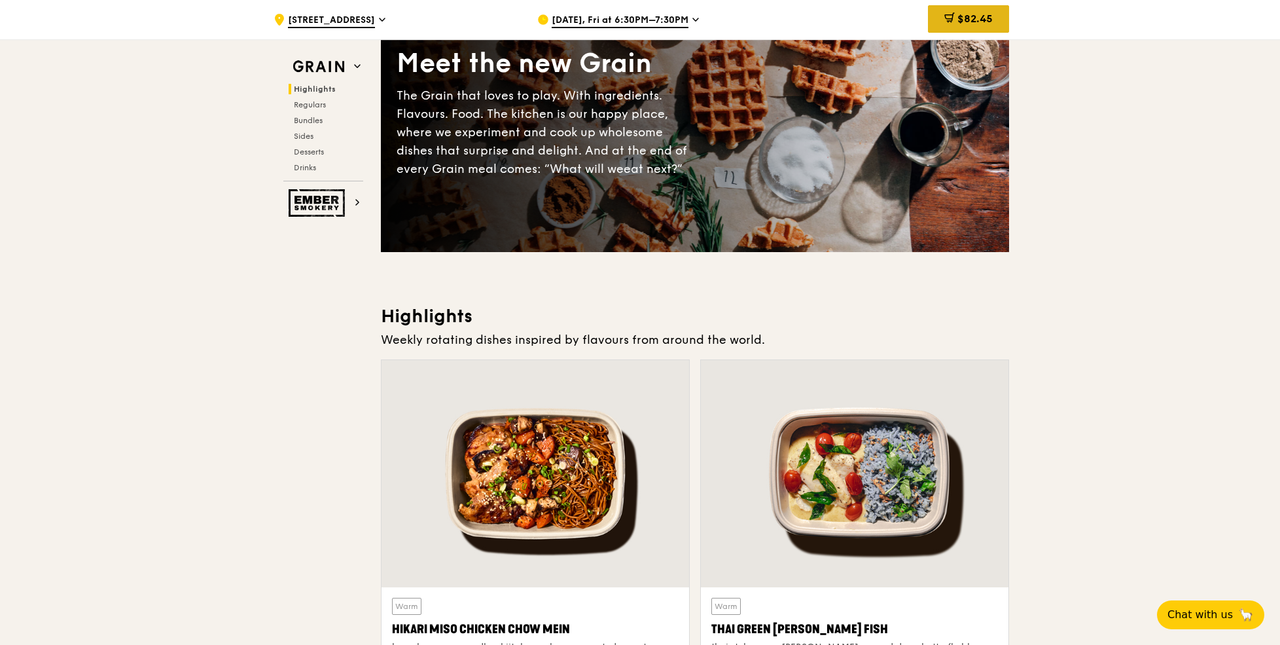
click at [949, 23] on icon at bounding box center [950, 17] width 10 height 10
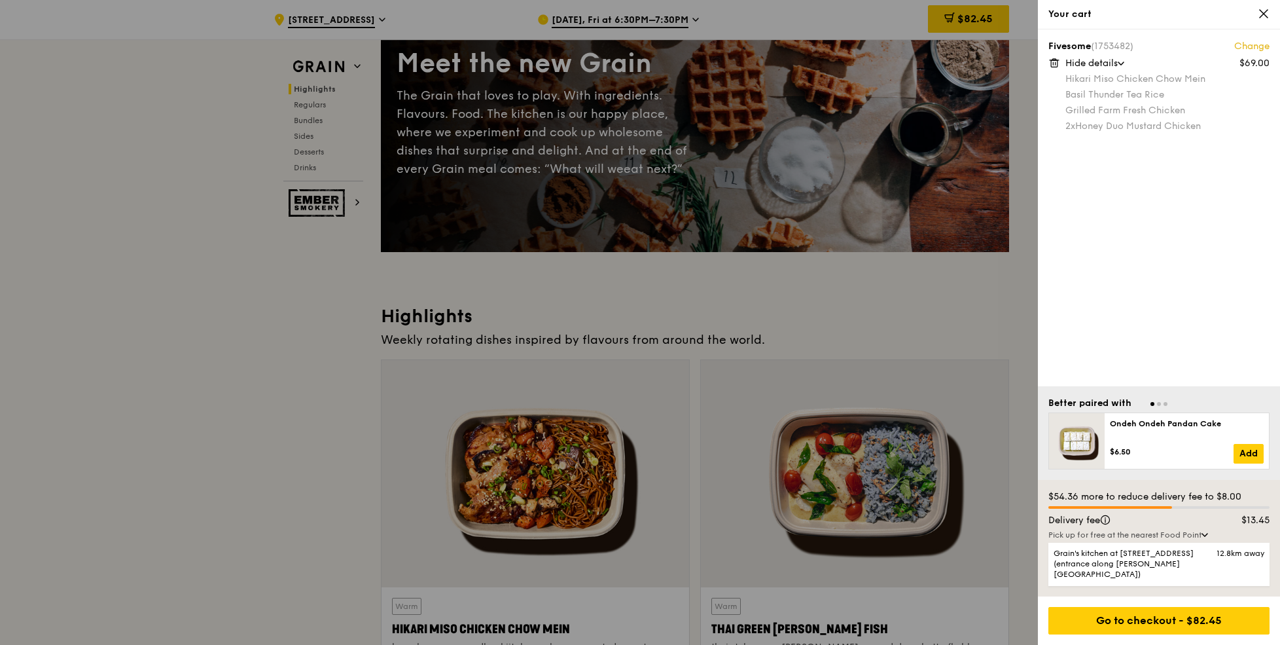
click at [1262, 48] on link "Change" at bounding box center [1252, 46] width 35 height 13
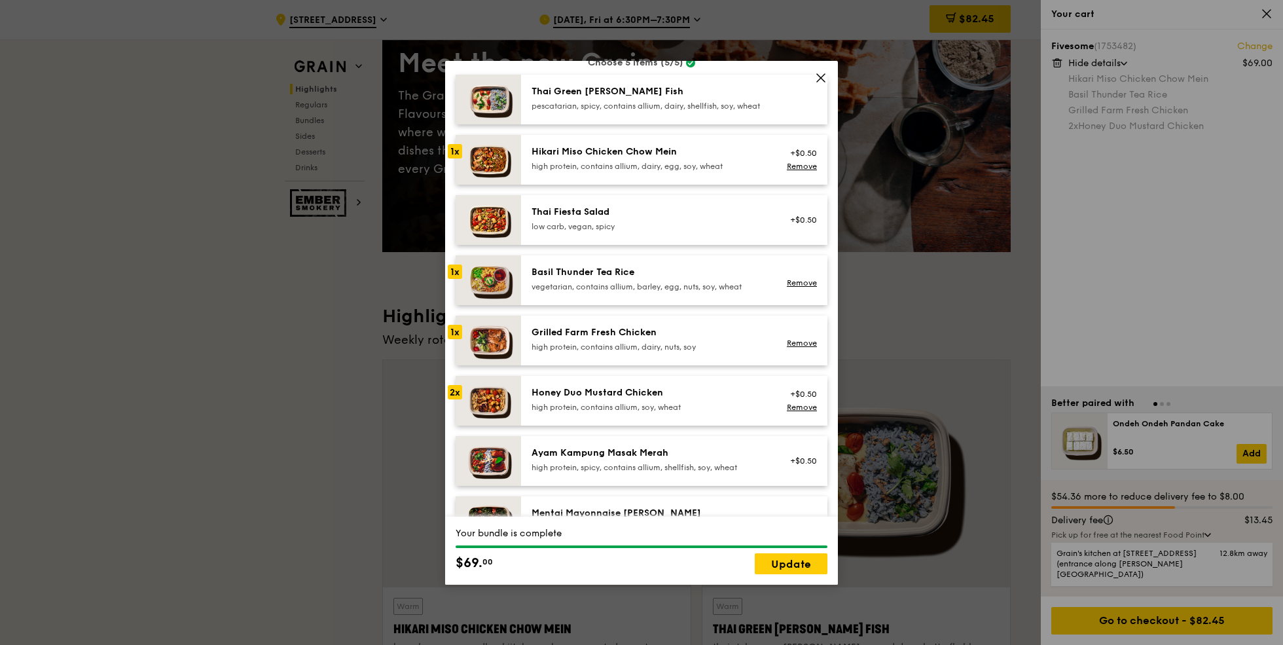
scroll to position [115, 0]
click at [801, 170] on link "Remove" at bounding box center [802, 164] width 30 height 9
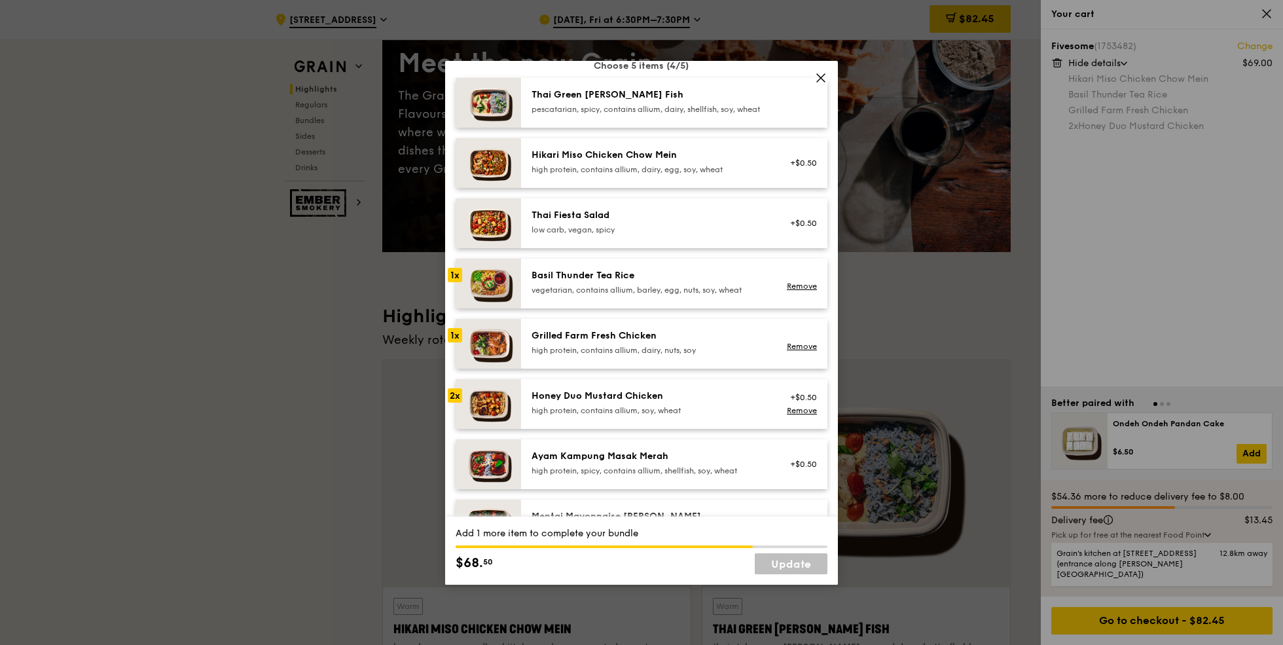
scroll to position [113, 0]
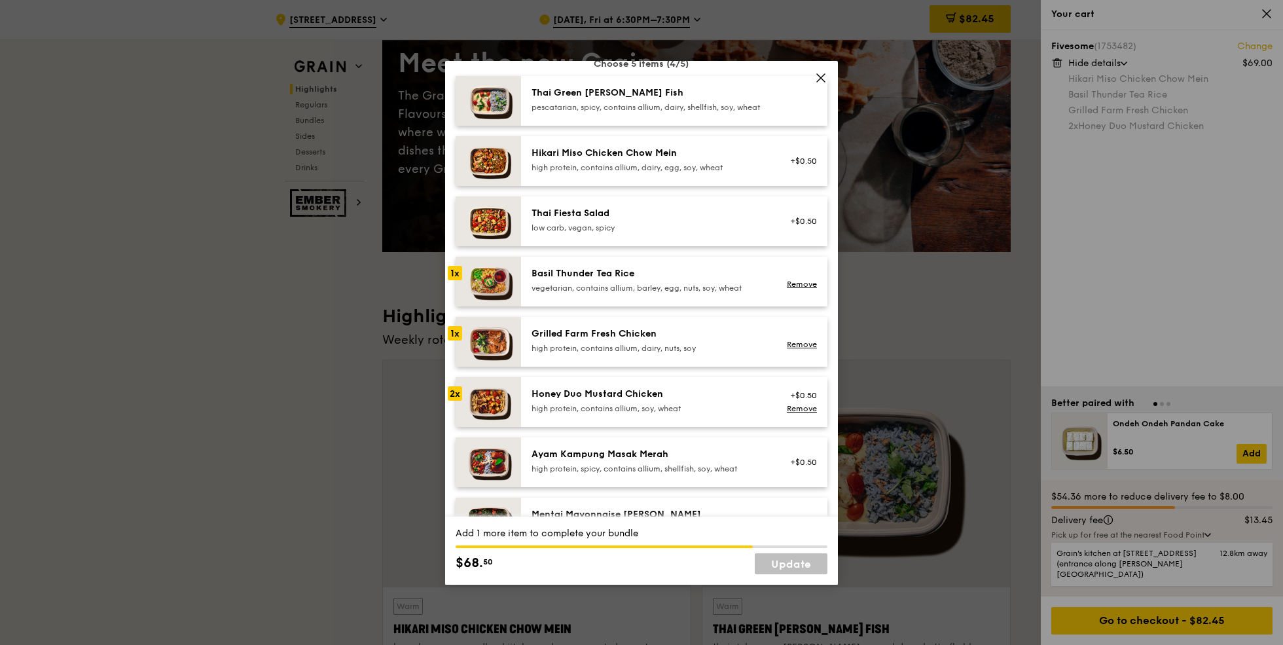
click at [717, 353] on div "high protein, contains allium, dairy, nuts, soy" at bounding box center [649, 348] width 235 height 10
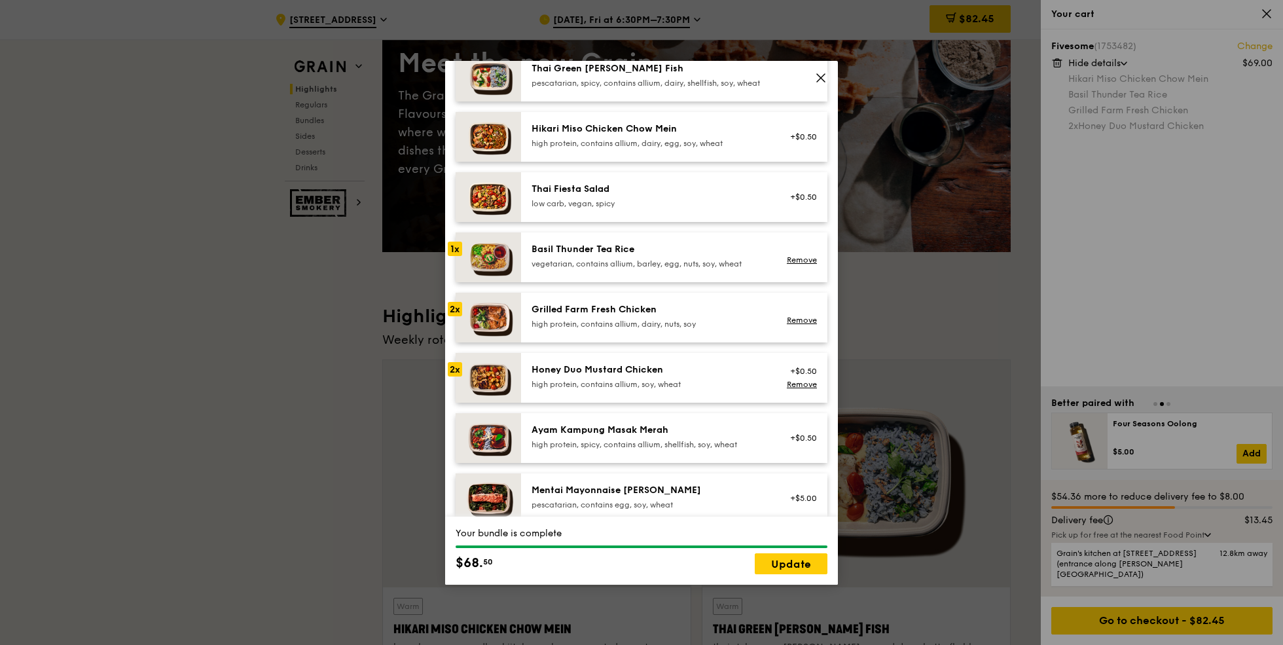
scroll to position [139, 0]
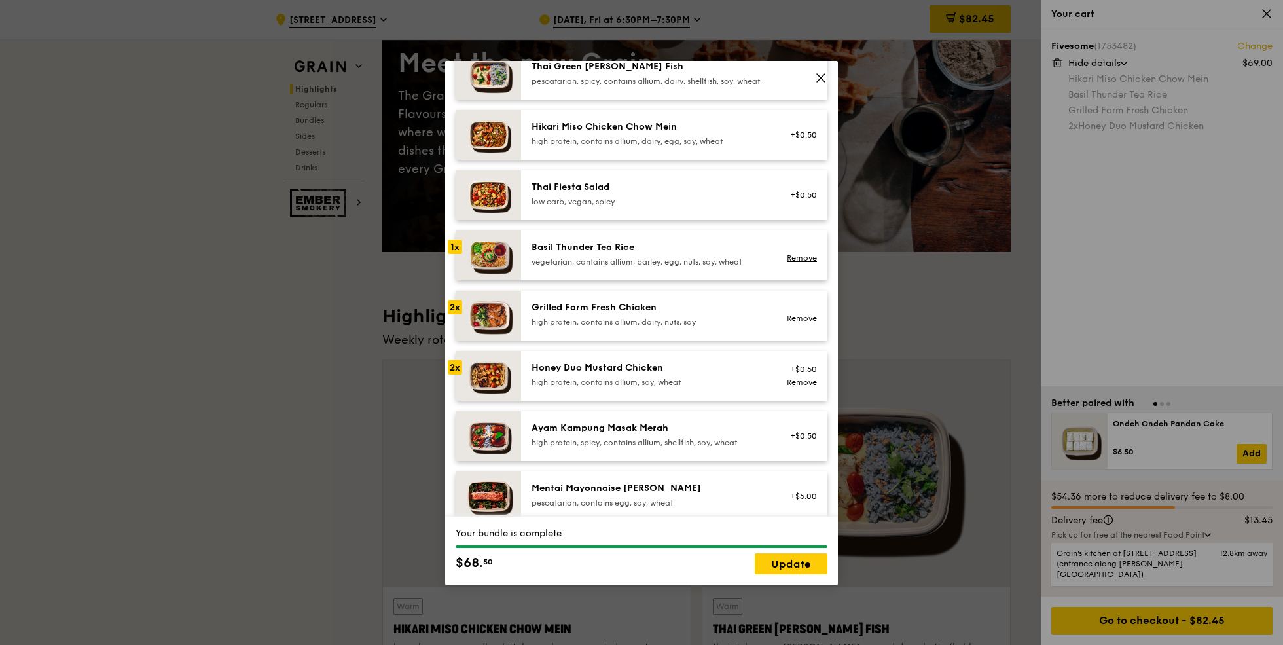
click at [660, 374] on div "Honey Duo Mustard Chicken" at bounding box center [649, 367] width 235 height 13
click at [796, 387] on link "Remove" at bounding box center [802, 382] width 30 height 9
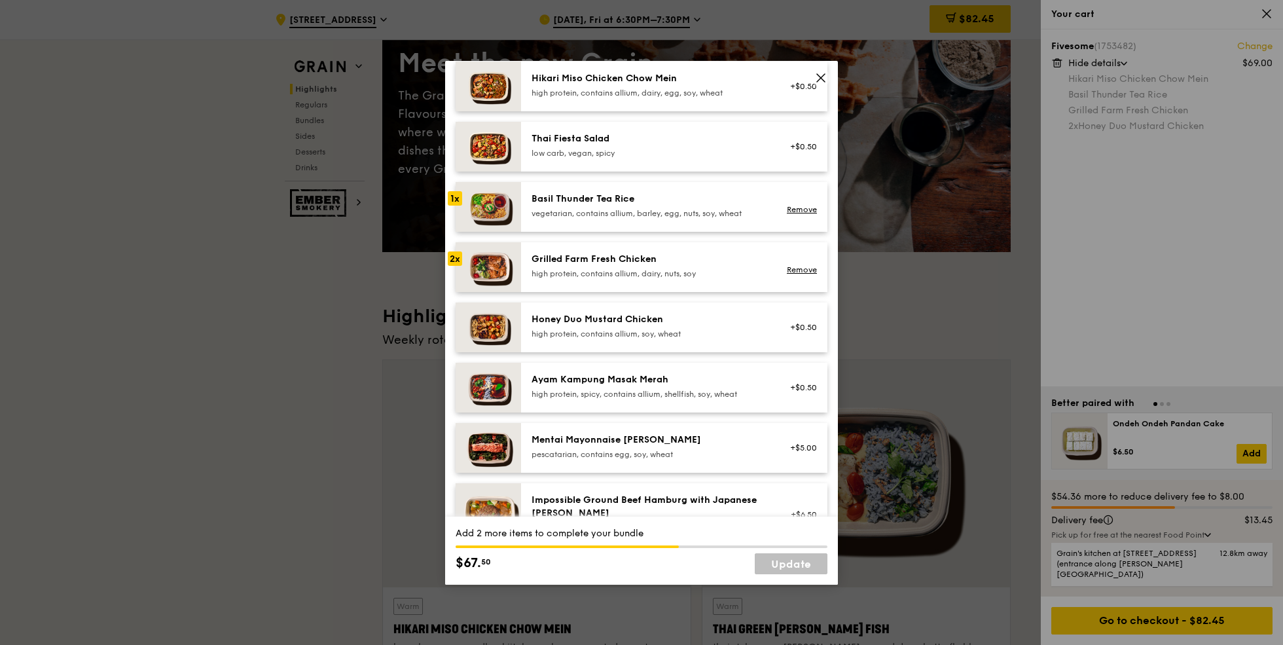
scroll to position [183, 0]
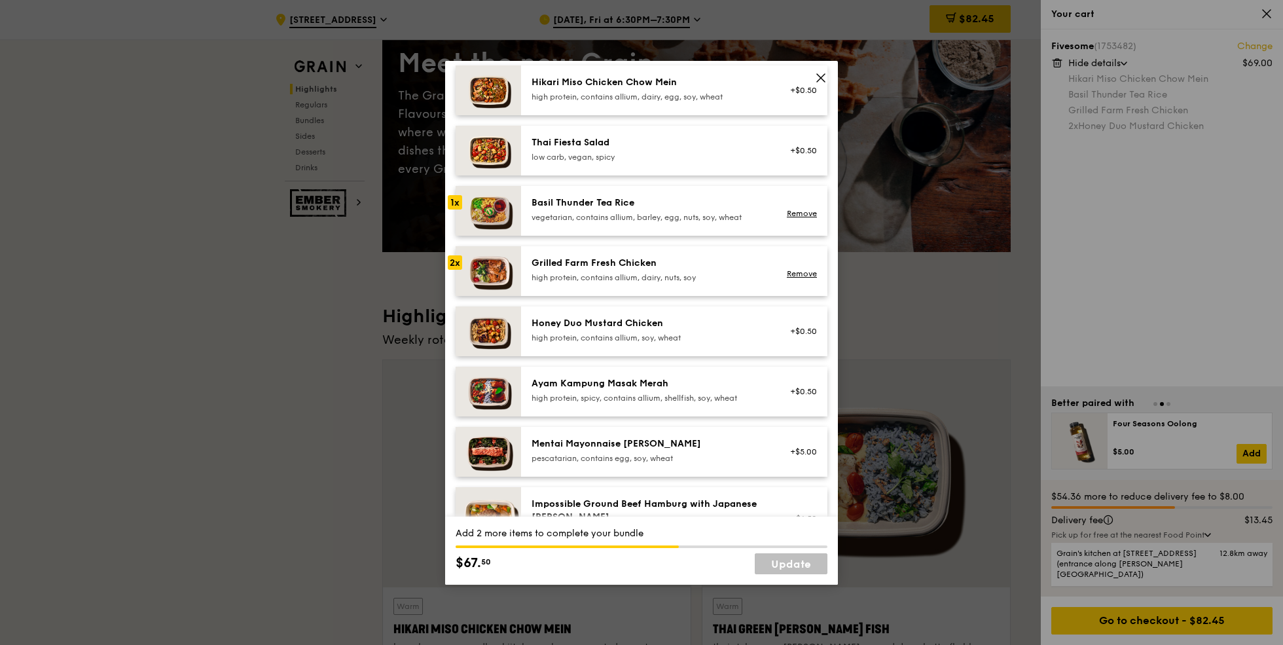
click at [640, 208] on div "Basil Thunder Tea Rice" at bounding box center [649, 202] width 235 height 13
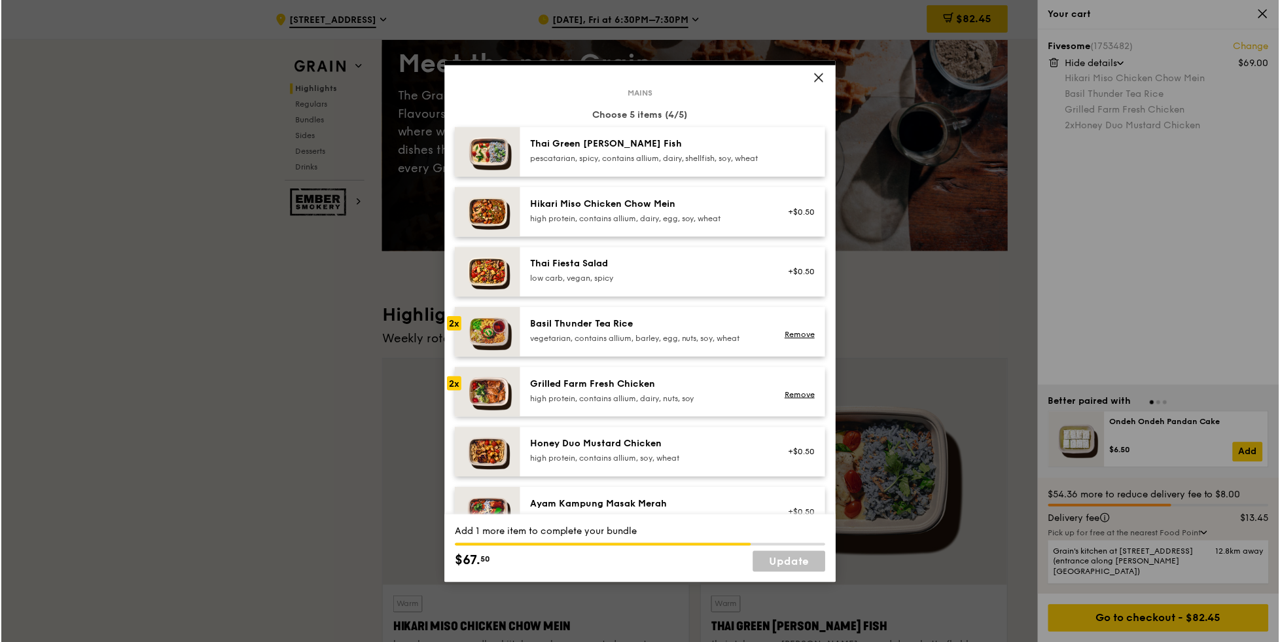
scroll to position [27, 0]
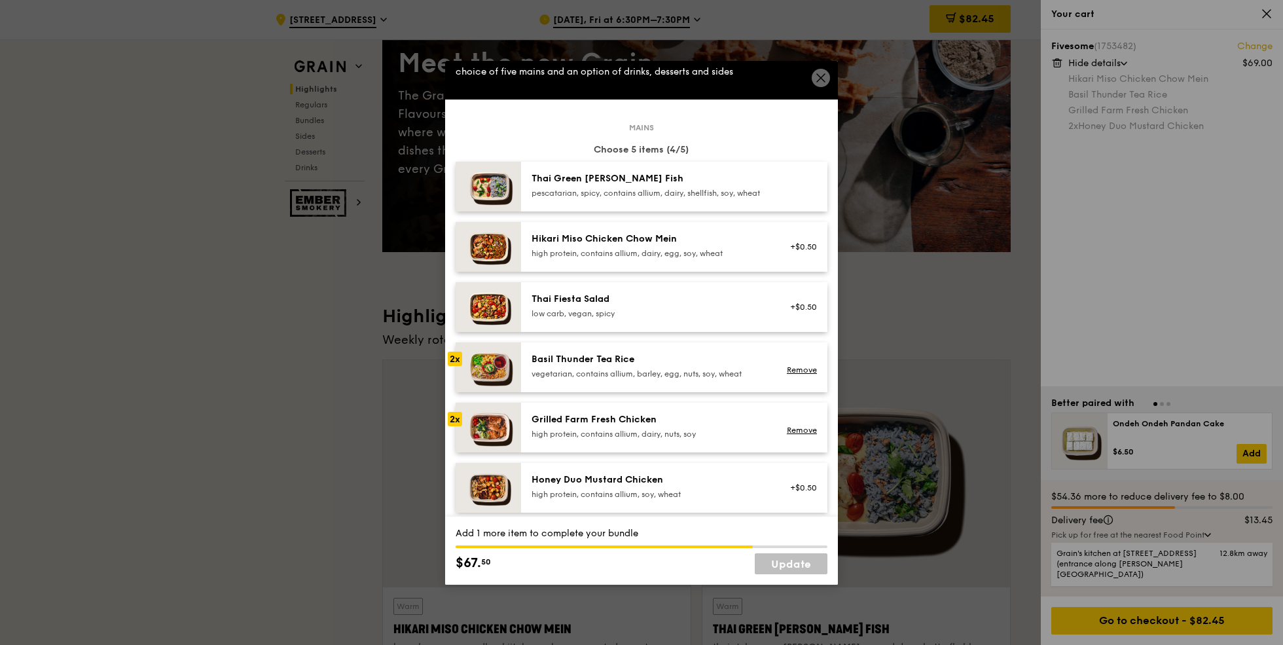
click at [628, 194] on div "pescatarian, spicy, contains allium, dairy, shellfish, soy, wheat" at bounding box center [649, 193] width 235 height 10
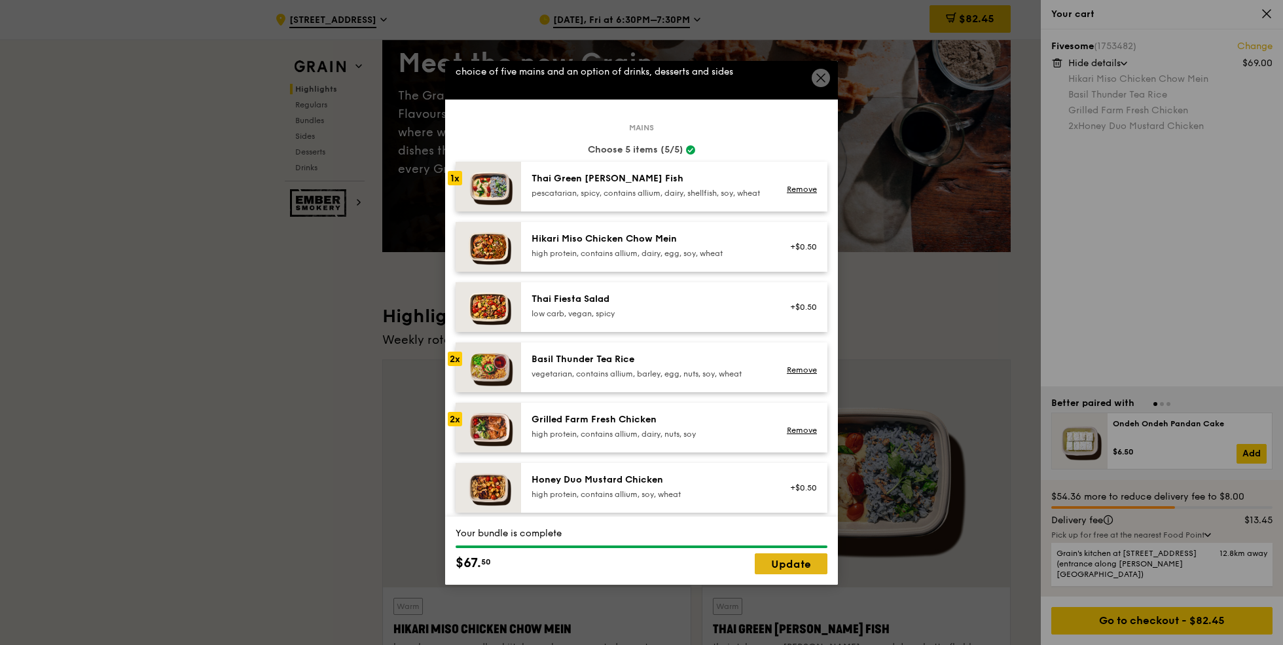
click at [791, 559] on link "Update" at bounding box center [791, 563] width 73 height 21
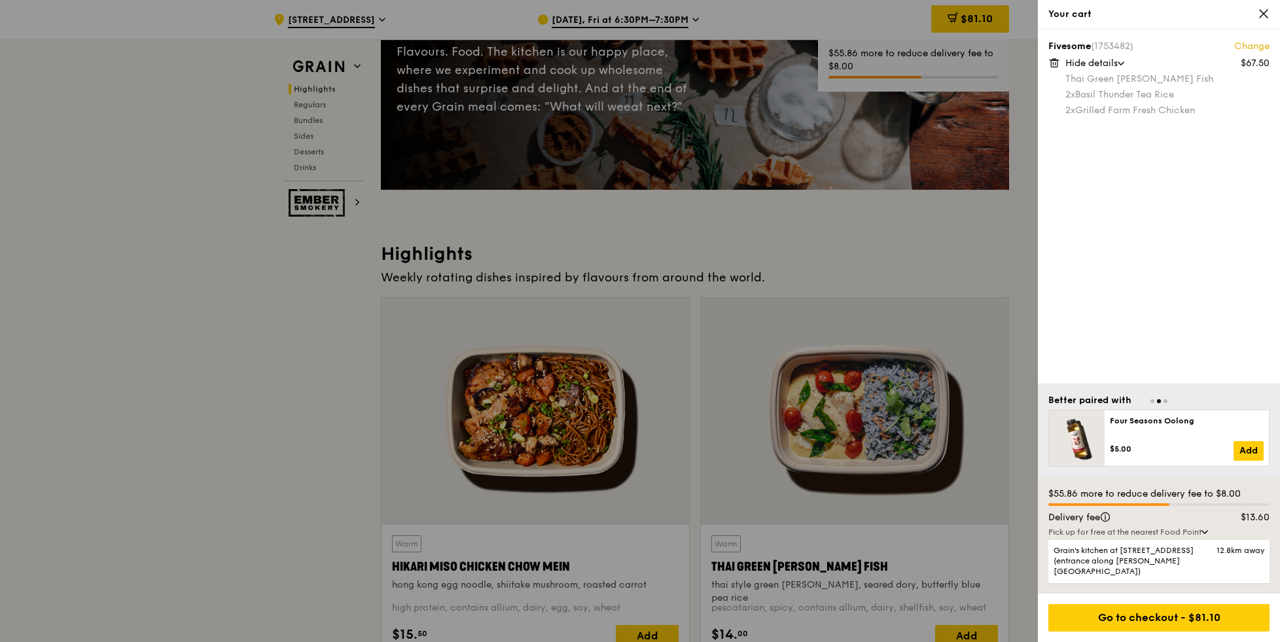
scroll to position [190, 0]
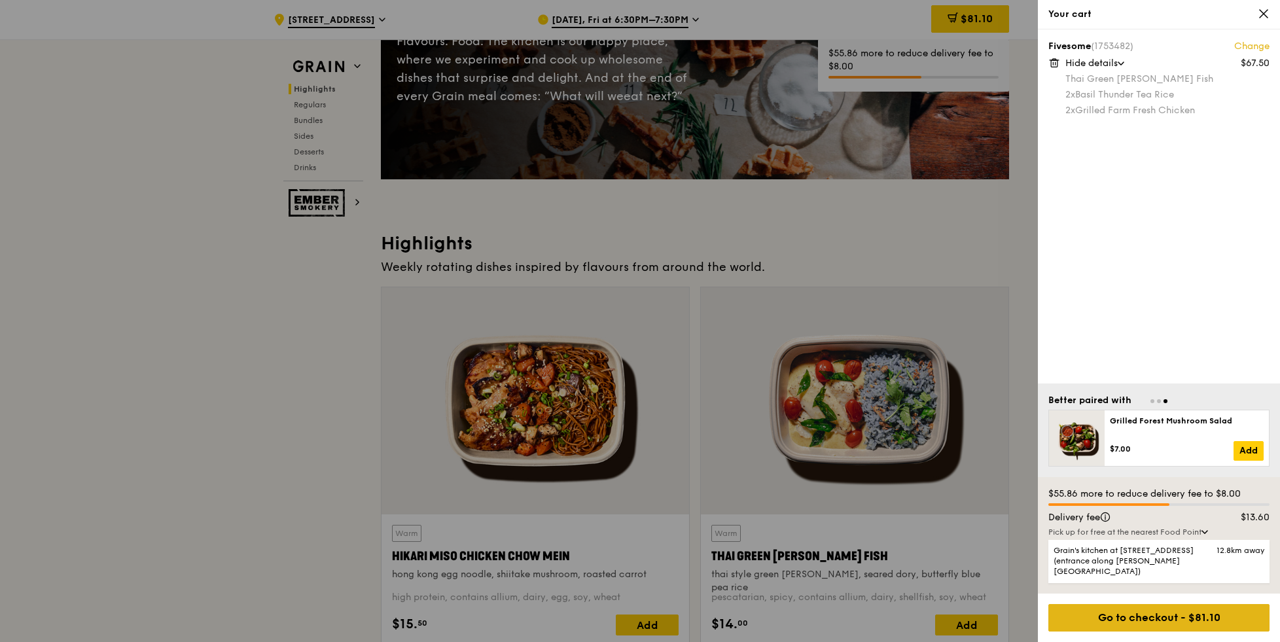
click at [1134, 613] on div "Go to checkout - $81.10" at bounding box center [1159, 617] width 221 height 27
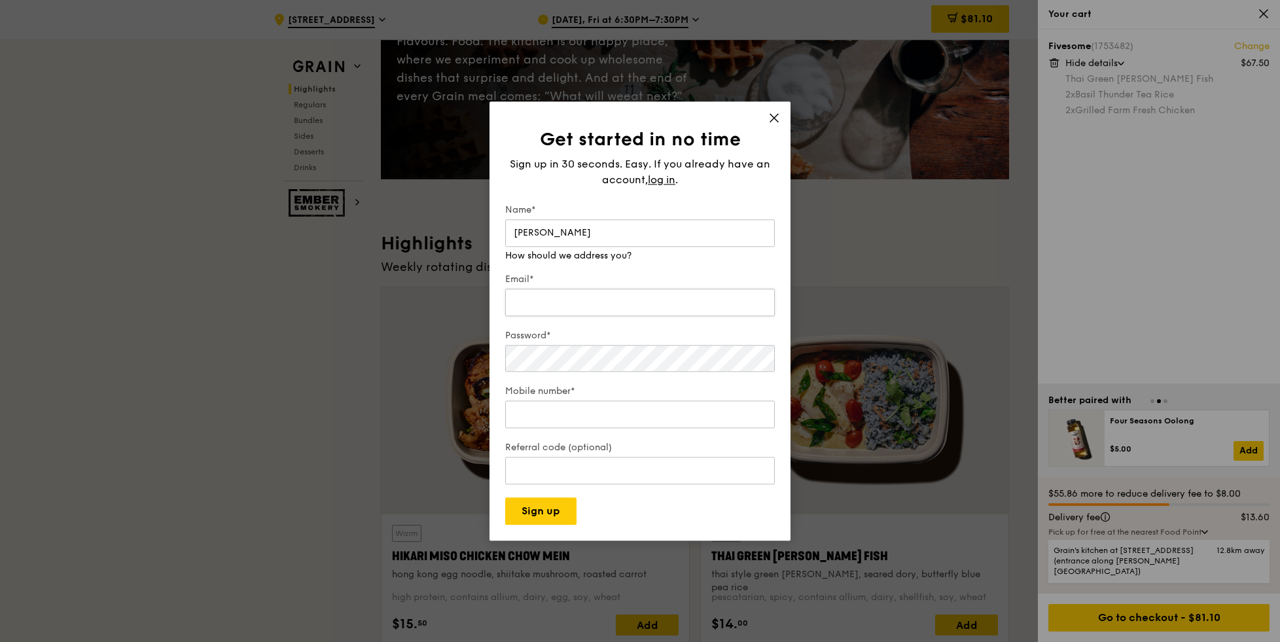
type input "felicia chen"
click at [759, 312] on div "Email*" at bounding box center [640, 296] width 270 height 46
type input "feliciachen99@gmail.com"
click at [616, 369] on div "Password*" at bounding box center [640, 351] width 270 height 45
click at [663, 181] on span "log in" at bounding box center [661, 180] width 27 height 16
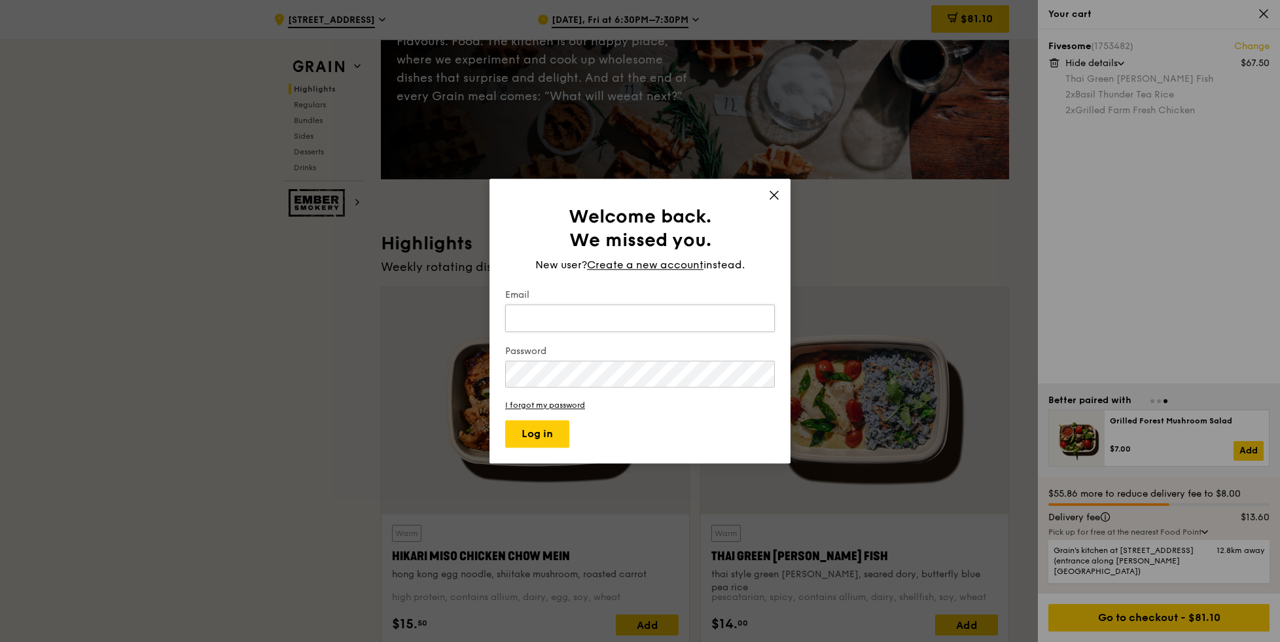
type input "feliciachen99@gmail.com"
click at [505, 420] on button "Log in" at bounding box center [537, 433] width 64 height 27
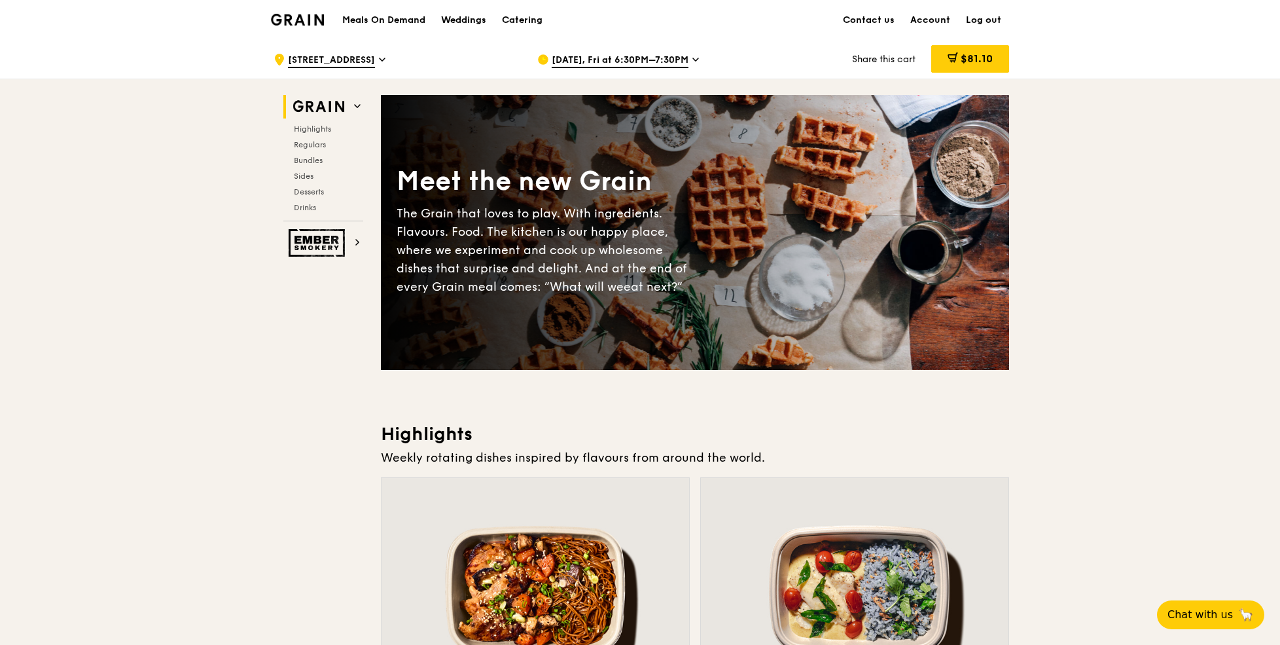
click at [983, 54] on span "$81.10" at bounding box center [977, 58] width 32 height 12
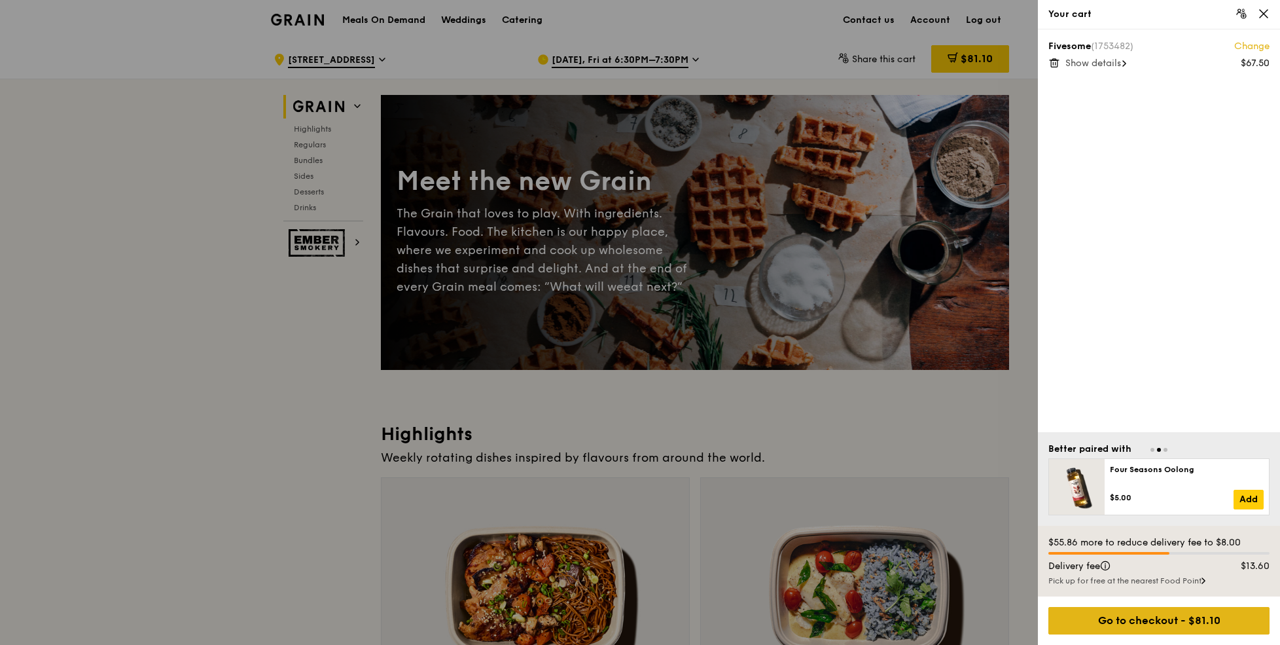
click at [1125, 621] on div "Go to checkout - $81.10" at bounding box center [1159, 620] width 221 height 27
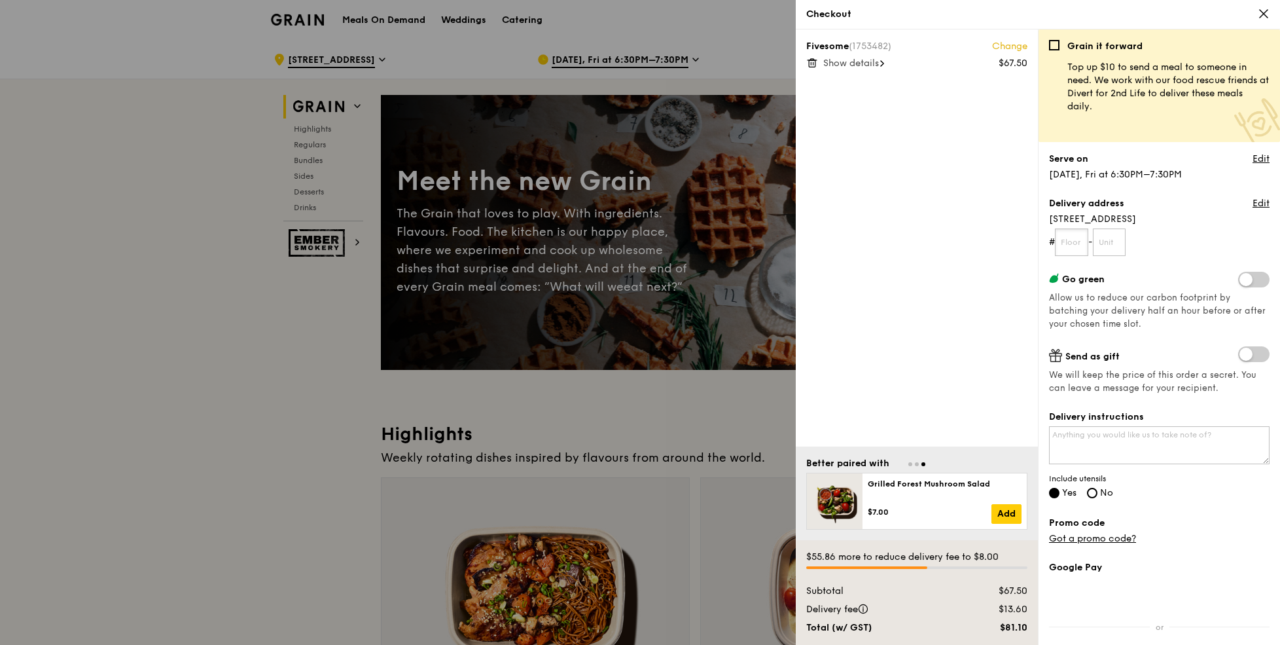
click at [1075, 245] on input "text" at bounding box center [1071, 241] width 33 height 27
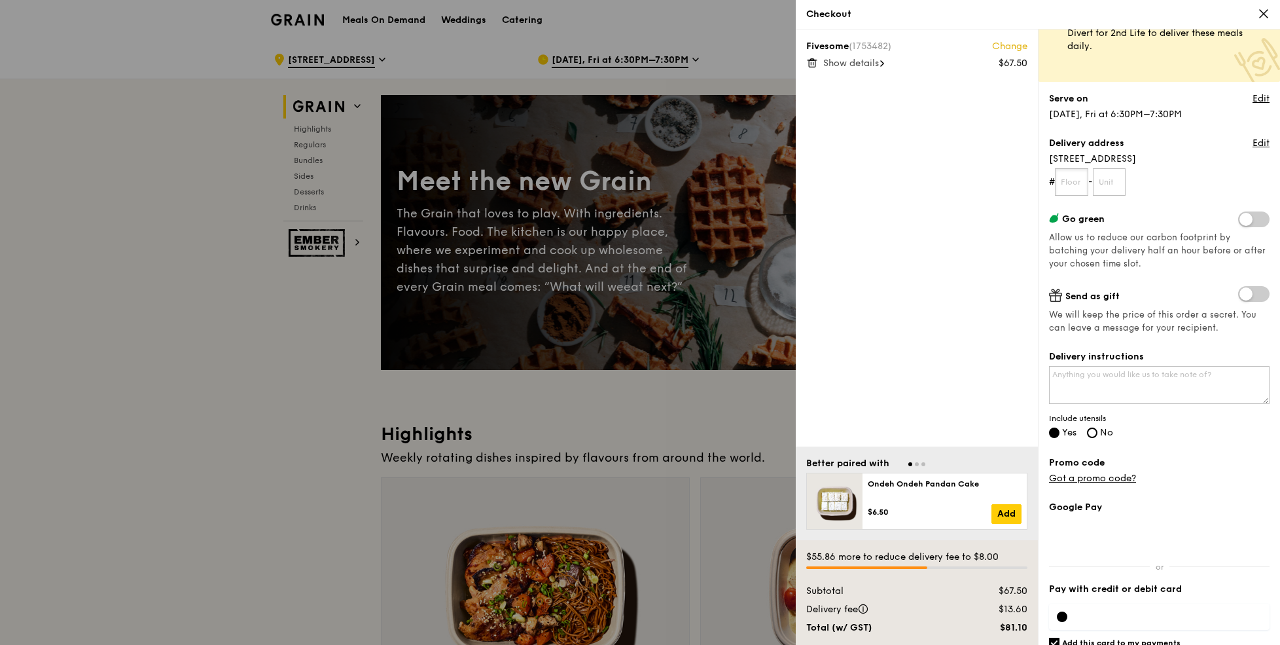
scroll to position [107, 0]
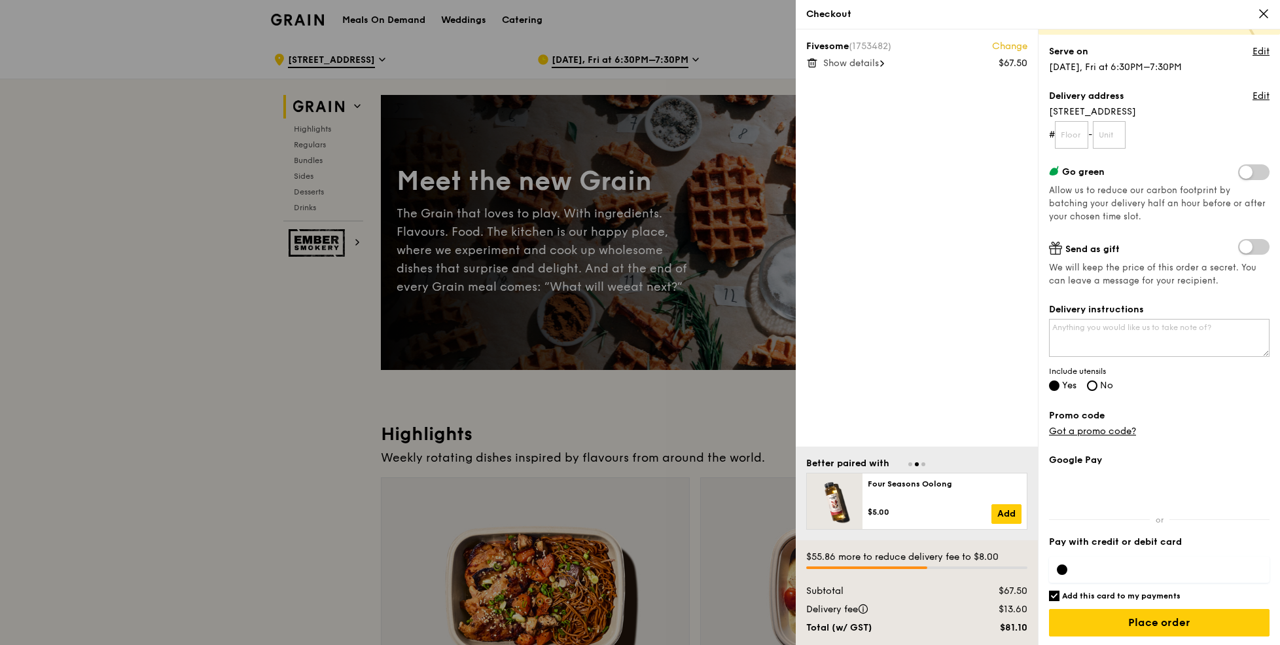
click at [1263, 14] on icon at bounding box center [1264, 14] width 8 height 8
